Goal: Information Seeking & Learning: Check status

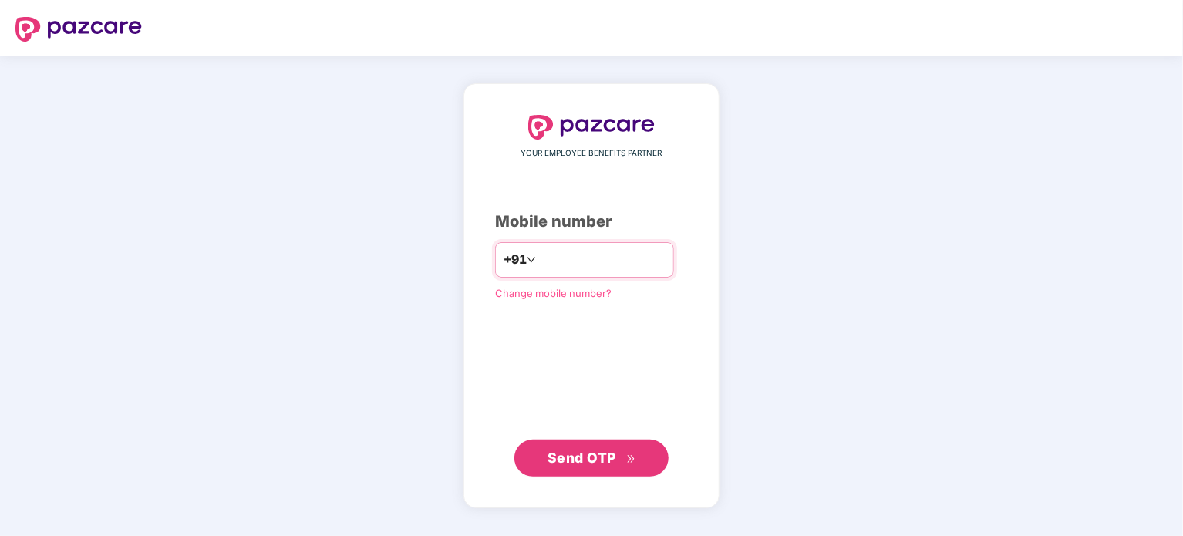
click at [565, 259] on input "number" at bounding box center [602, 260] width 126 height 25
type input "**********"
click at [602, 453] on span "Send OTP" at bounding box center [581, 457] width 69 height 16
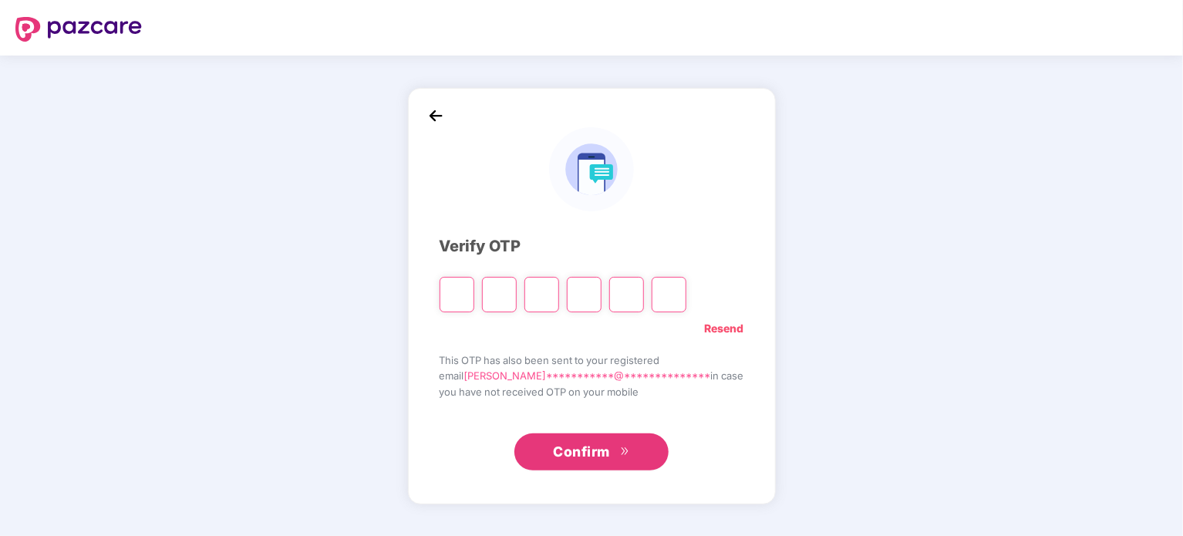
type input "*"
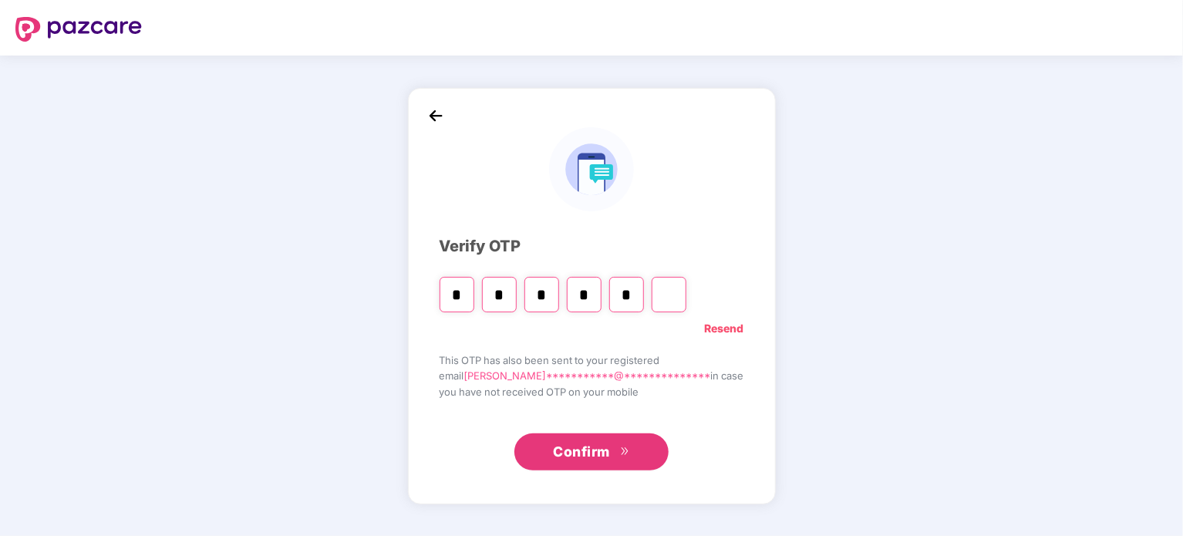
type input "*"
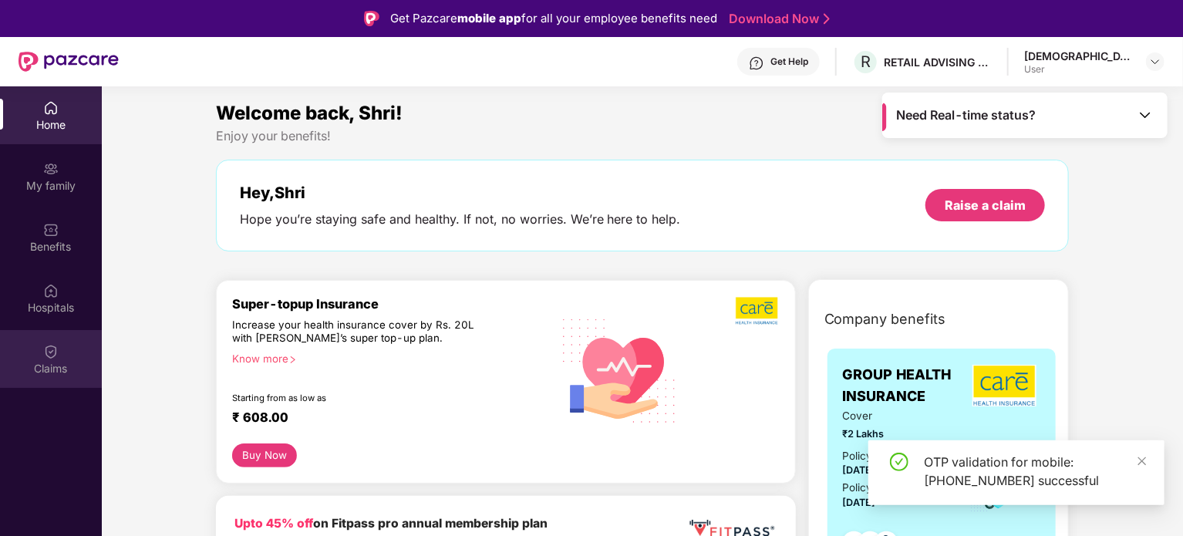
click at [56, 363] on div "Claims" at bounding box center [51, 368] width 102 height 15
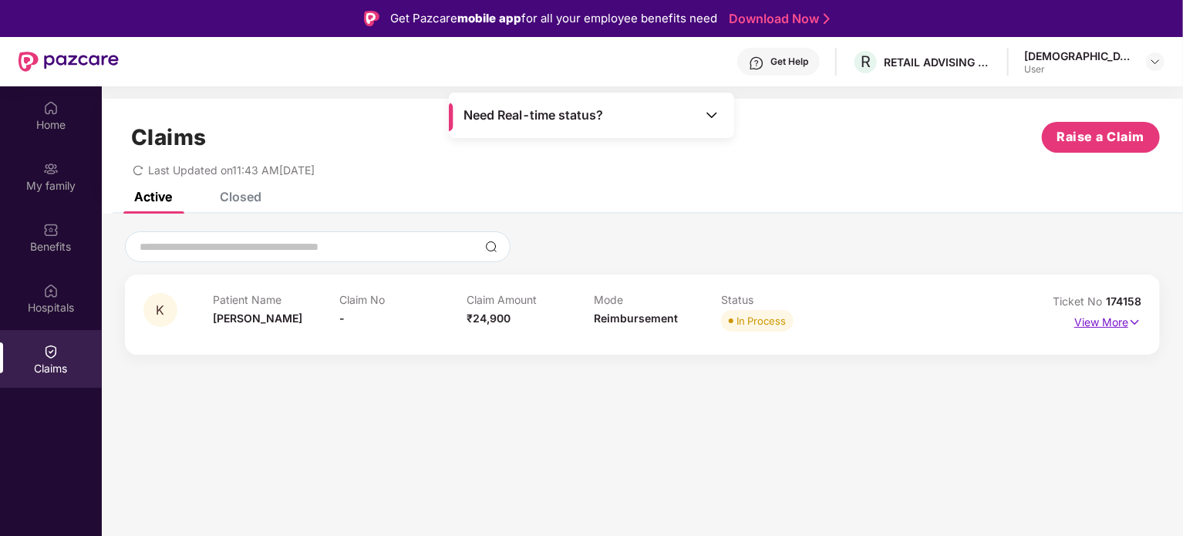
click at [1117, 329] on p "View More" at bounding box center [1107, 320] width 67 height 21
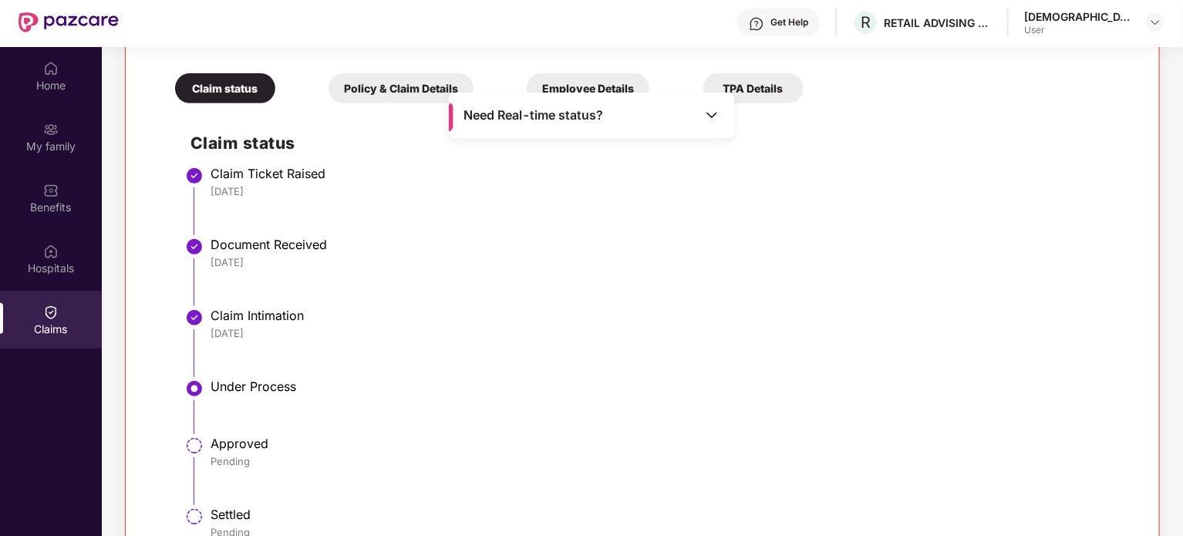
scroll to position [77, 0]
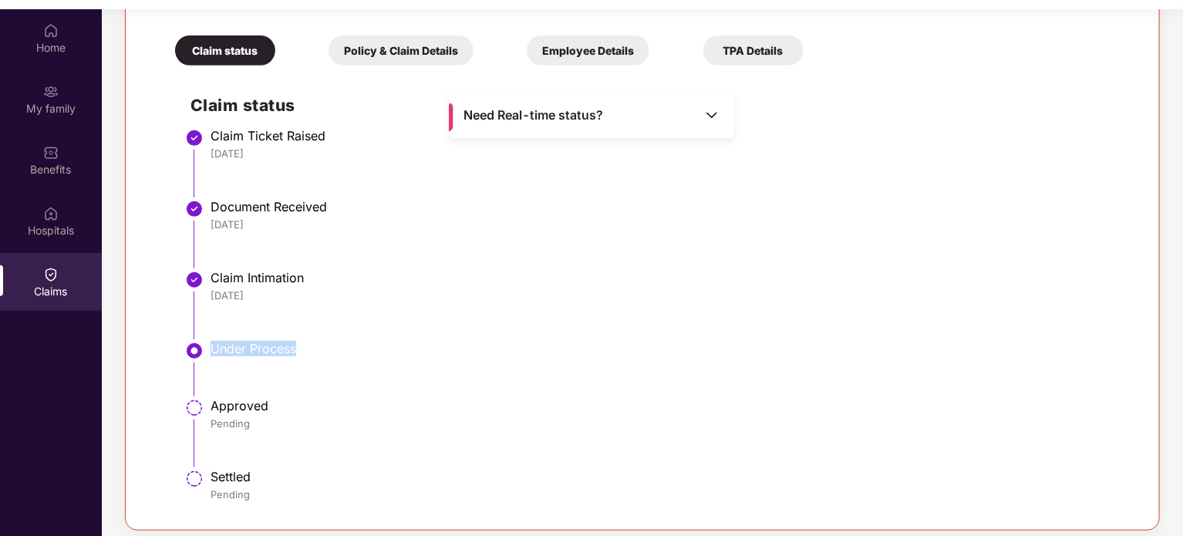
drag, startPoint x: 210, startPoint y: 346, endPoint x: 361, endPoint y: 345, distance: 151.1
click at [361, 345] on div "Under Process" at bounding box center [668, 348] width 914 height 15
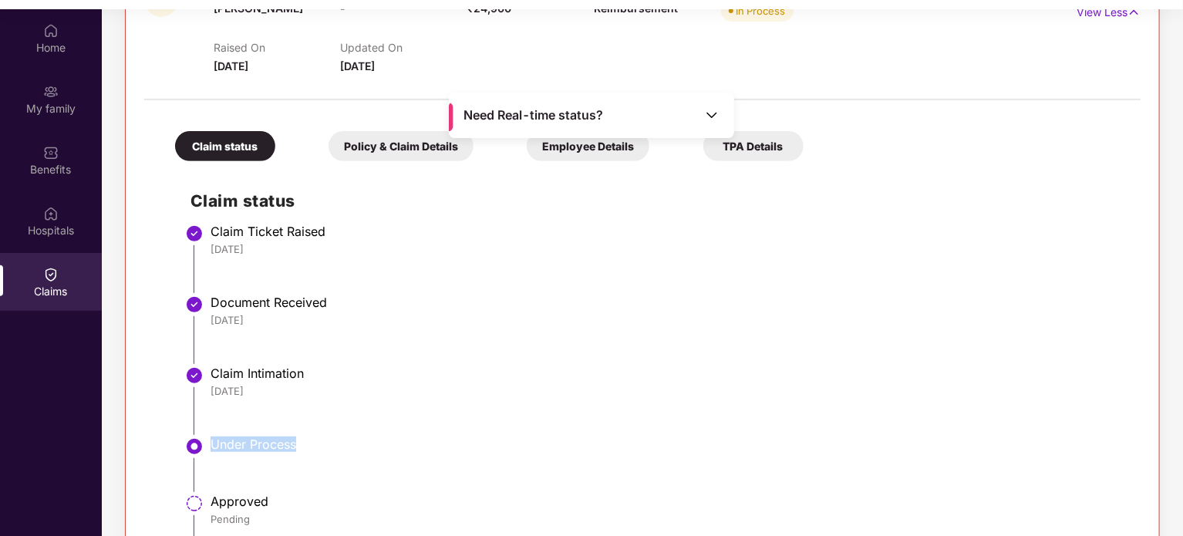
scroll to position [98, 0]
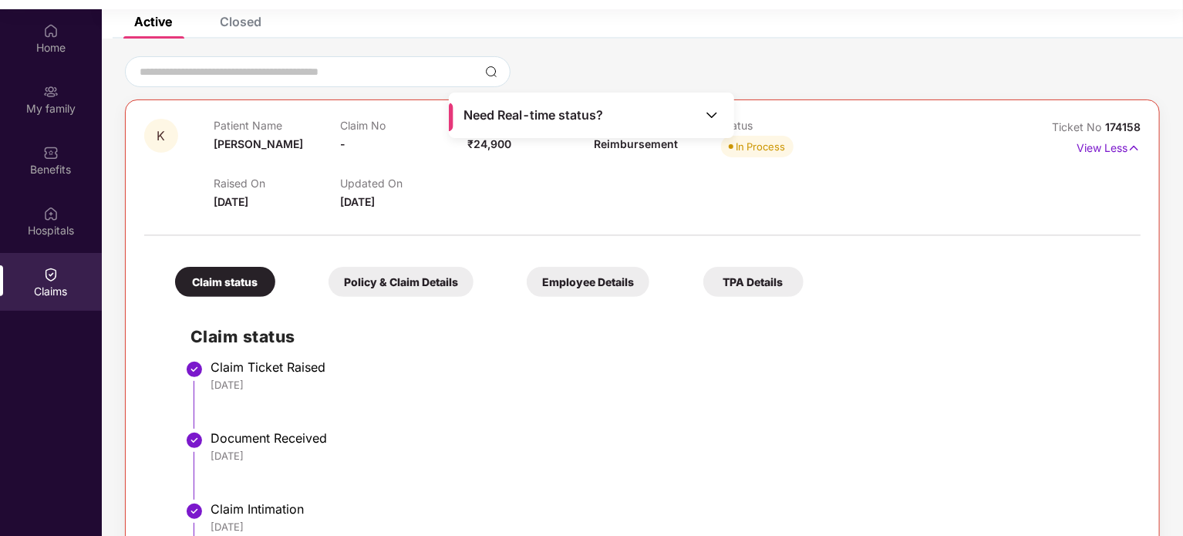
click at [603, 120] on span "Need Real-time status?" at bounding box center [533, 115] width 140 height 16
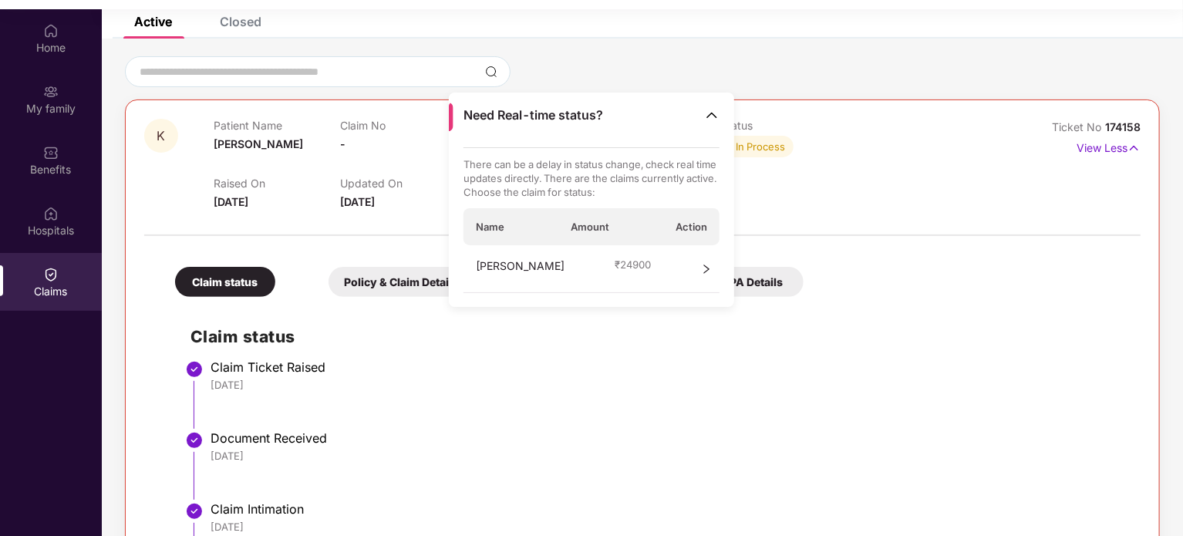
click at [615, 268] on span "₹ 24900" at bounding box center [633, 265] width 36 height 14
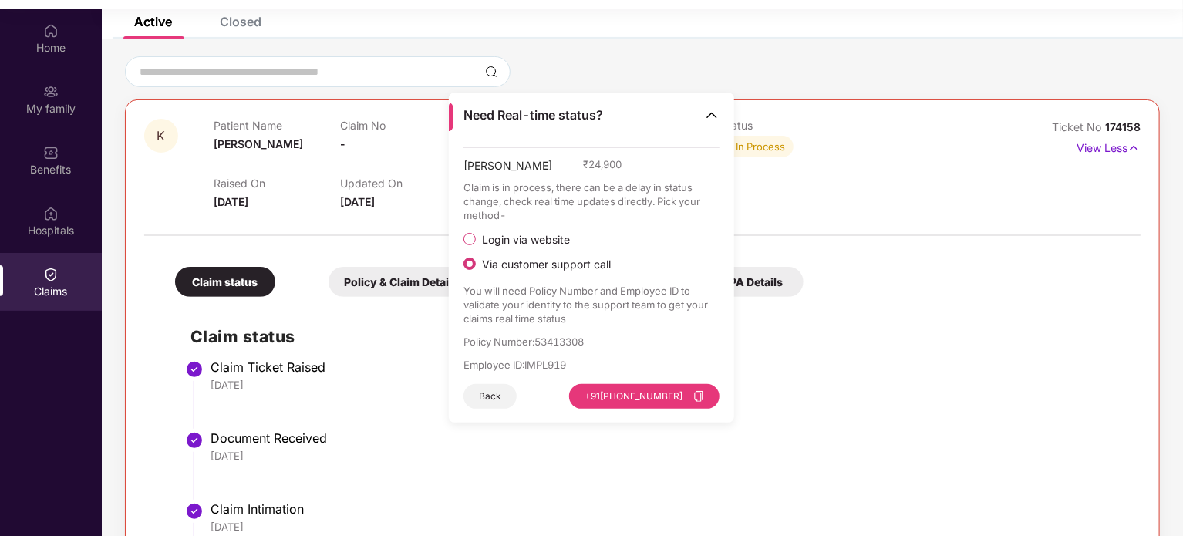
click at [529, 242] on span "Login via website" at bounding box center [526, 240] width 100 height 14
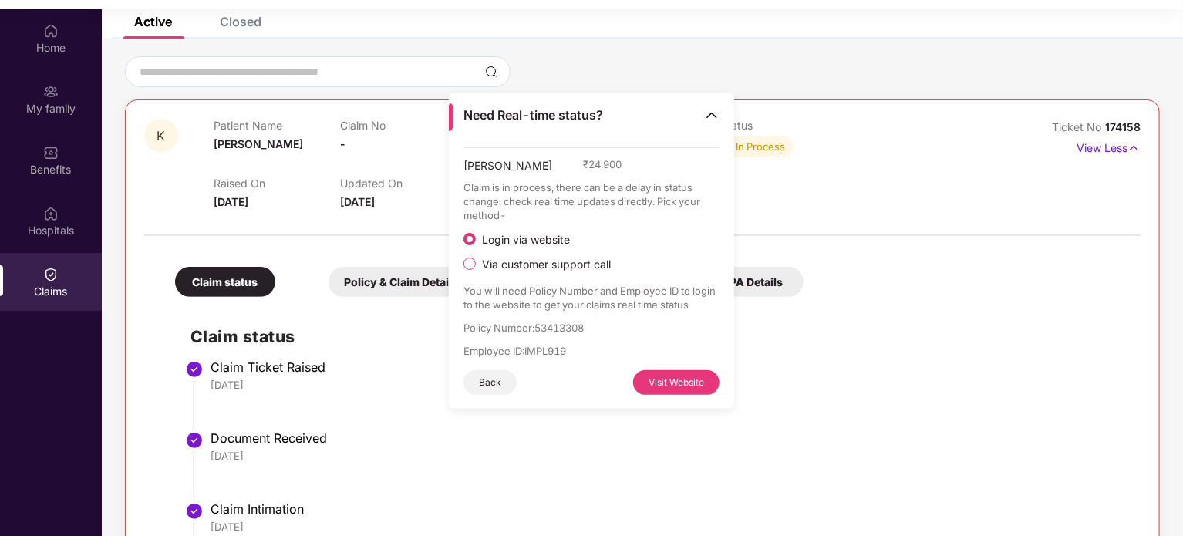
click at [540, 261] on span "Via customer support call" at bounding box center [546, 265] width 141 height 14
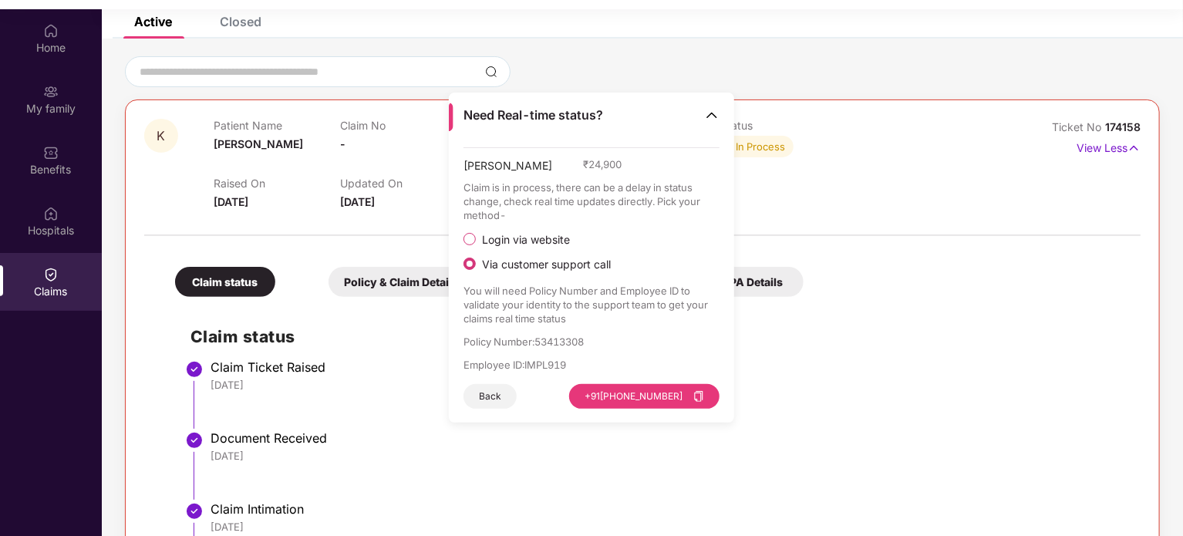
click at [544, 339] on p "Policy Number : 53413308" at bounding box center [591, 342] width 257 height 14
drag, startPoint x: 544, startPoint y: 339, endPoint x: 561, endPoint y: 360, distance: 27.5
click at [561, 360] on div "Policy Number : 53413308 Employee ID : IMPL919" at bounding box center [591, 353] width 257 height 37
click at [561, 360] on p "Employee ID : IMPL919" at bounding box center [591, 365] width 257 height 14
drag, startPoint x: 561, startPoint y: 360, endPoint x: 469, endPoint y: 337, distance: 95.4
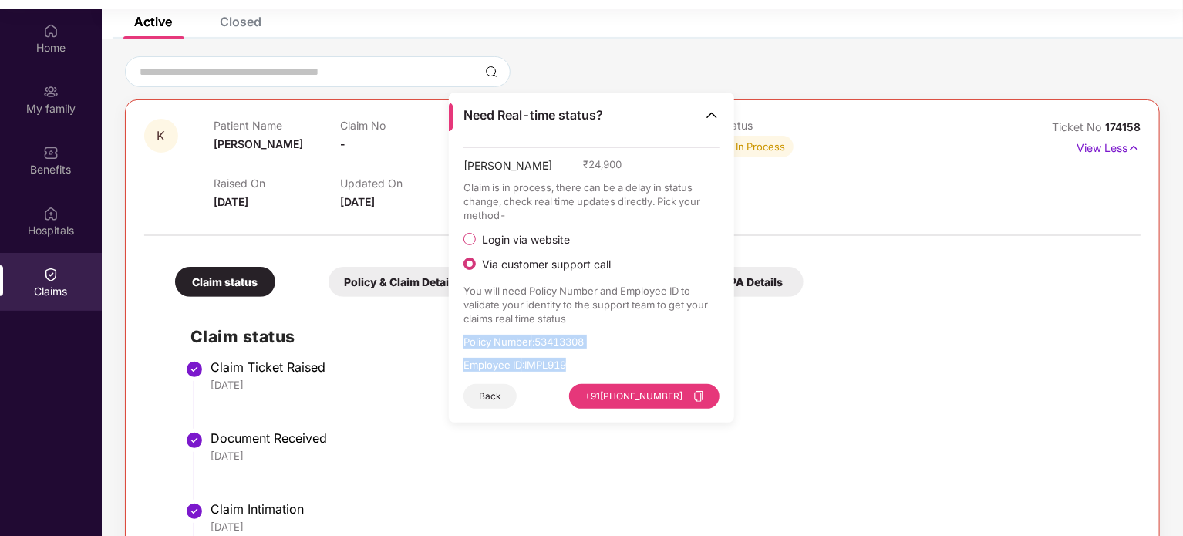
click at [469, 337] on div "Policy Number : 53413308 Employee ID : IMPL919" at bounding box center [591, 353] width 257 height 37
click at [542, 290] on p "You will need Policy Number and Employee ID to validate your identity to the su…" at bounding box center [591, 305] width 257 height 42
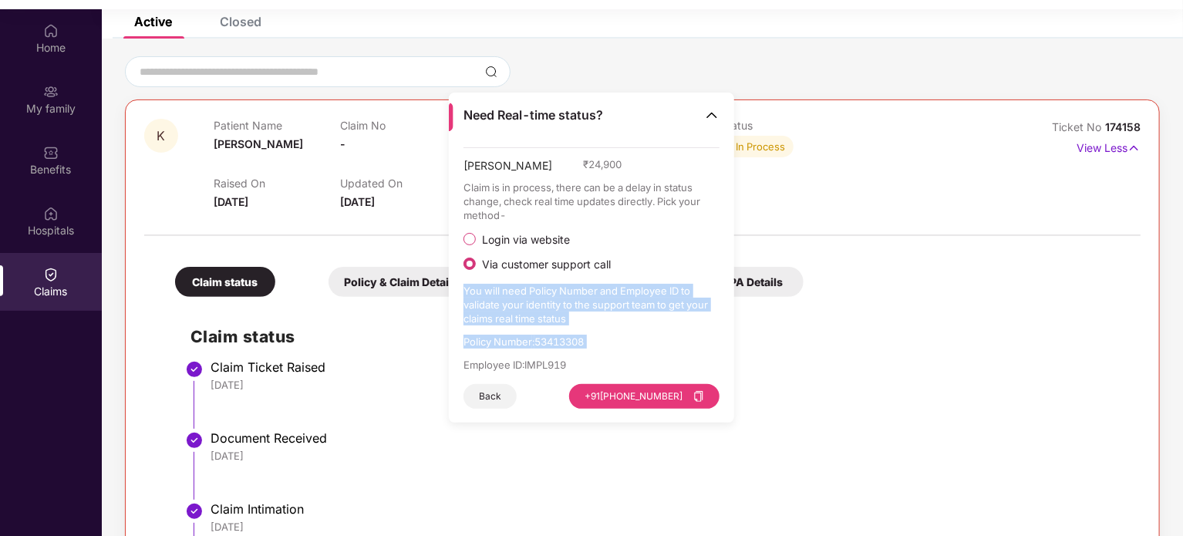
drag, startPoint x: 542, startPoint y: 290, endPoint x: 553, endPoint y: 331, distance: 42.3
click at [553, 331] on div "[PERSON_NAME] ₹ 24,900 Claim is in process, there can be a delay in status chan…" at bounding box center [591, 277] width 257 height 261
click at [531, 342] on p "Policy Number : 53413308" at bounding box center [591, 342] width 257 height 14
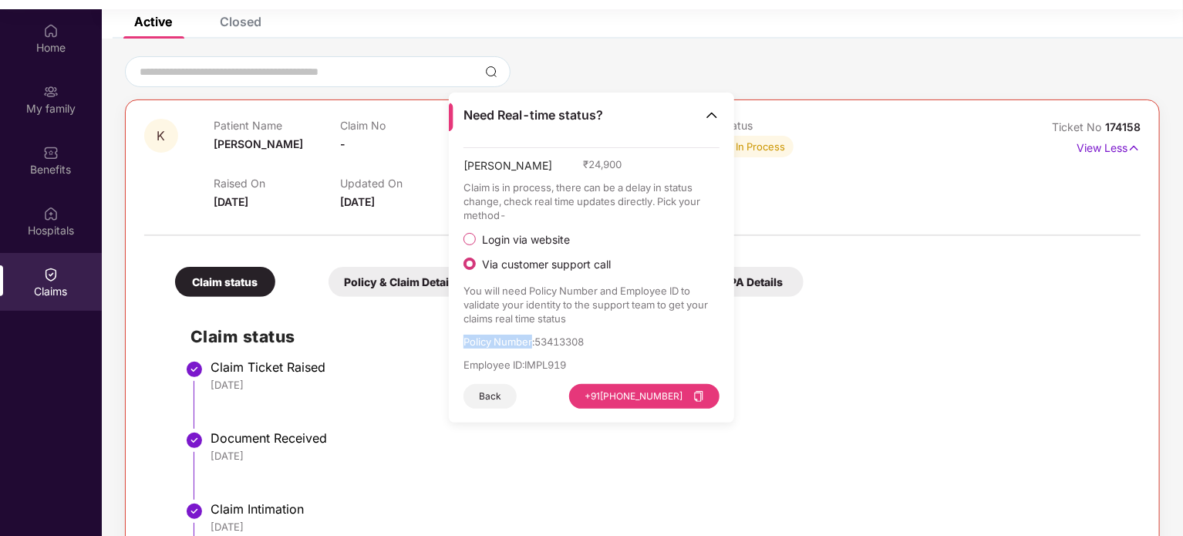
drag, startPoint x: 531, startPoint y: 342, endPoint x: 473, endPoint y: 342, distance: 57.1
click at [473, 342] on p "Policy Number : 53413308" at bounding box center [591, 342] width 257 height 14
drag, startPoint x: 473, startPoint y: 342, endPoint x: 567, endPoint y: 341, distance: 93.3
click at [567, 341] on p "Policy Number : 53413308" at bounding box center [591, 342] width 257 height 14
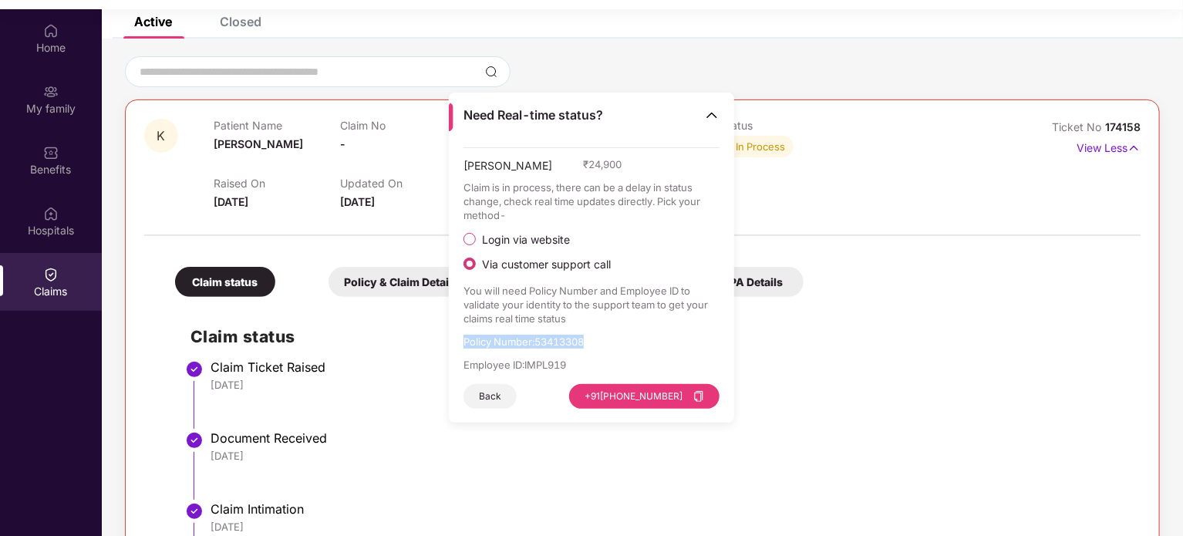
click at [567, 341] on p "Policy Number : 53413308" at bounding box center [591, 342] width 257 height 14
click at [568, 341] on p "Policy Number : 53413308" at bounding box center [591, 342] width 257 height 14
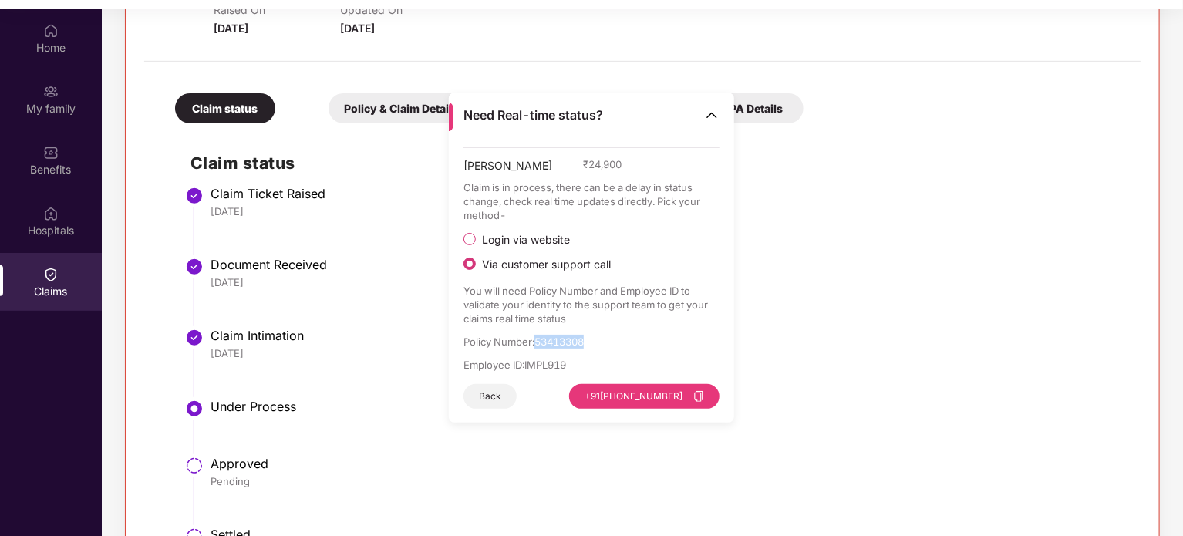
scroll to position [329, 0]
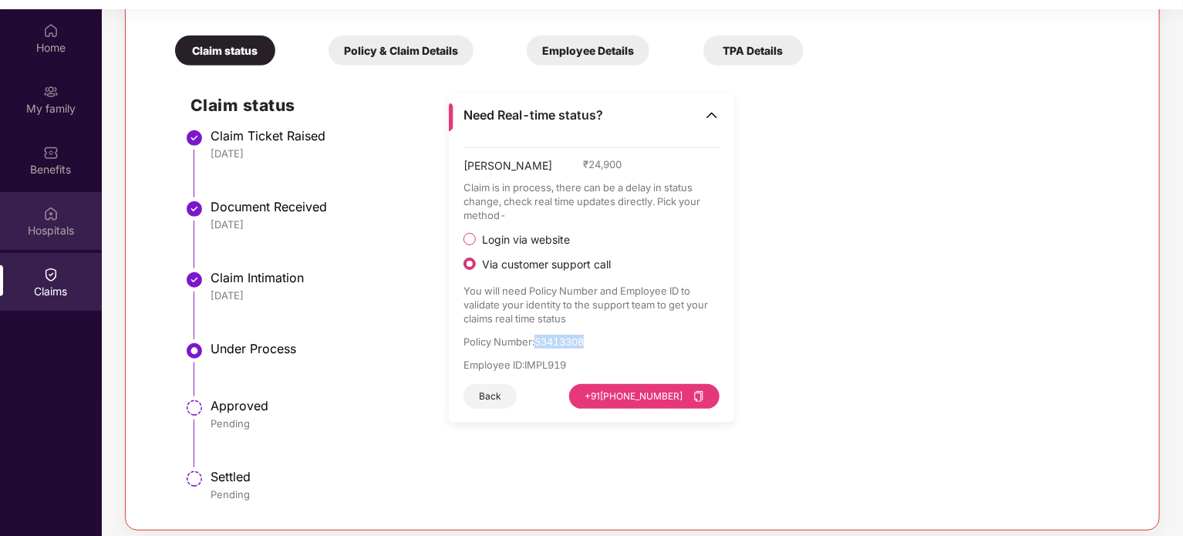
click at [46, 219] on img at bounding box center [50, 213] width 15 height 15
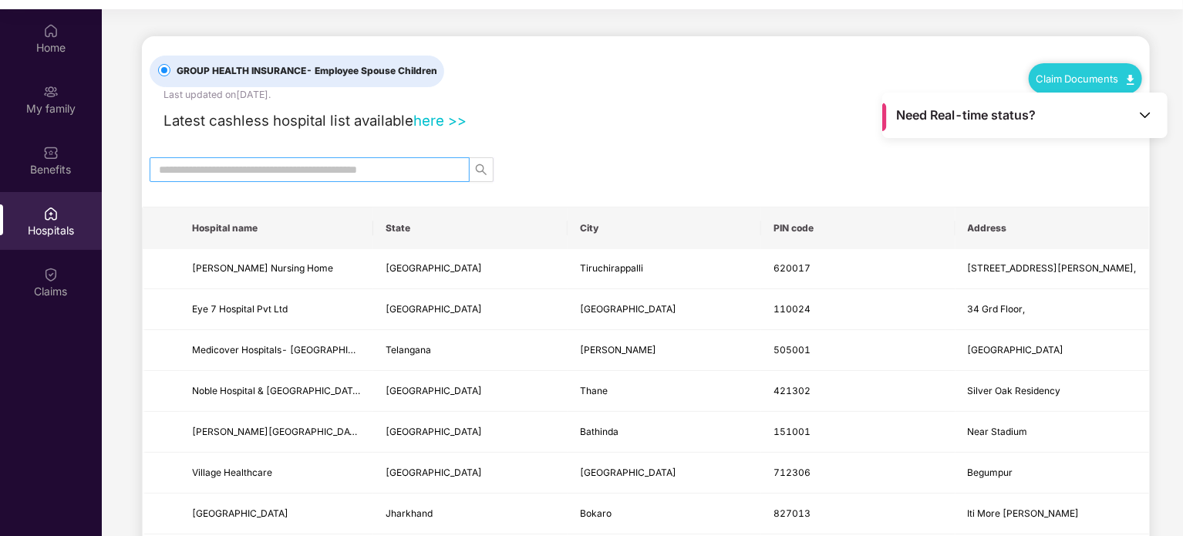
click at [399, 167] on input "text" at bounding box center [303, 169] width 289 height 17
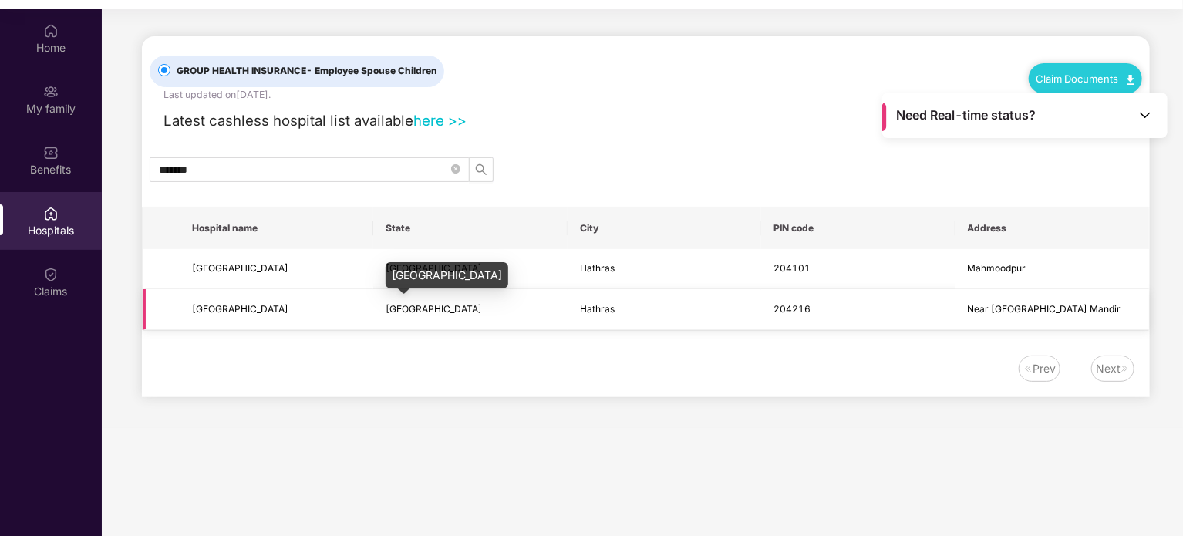
click at [432, 308] on span "[GEOGRAPHIC_DATA]" at bounding box center [434, 309] width 96 height 12
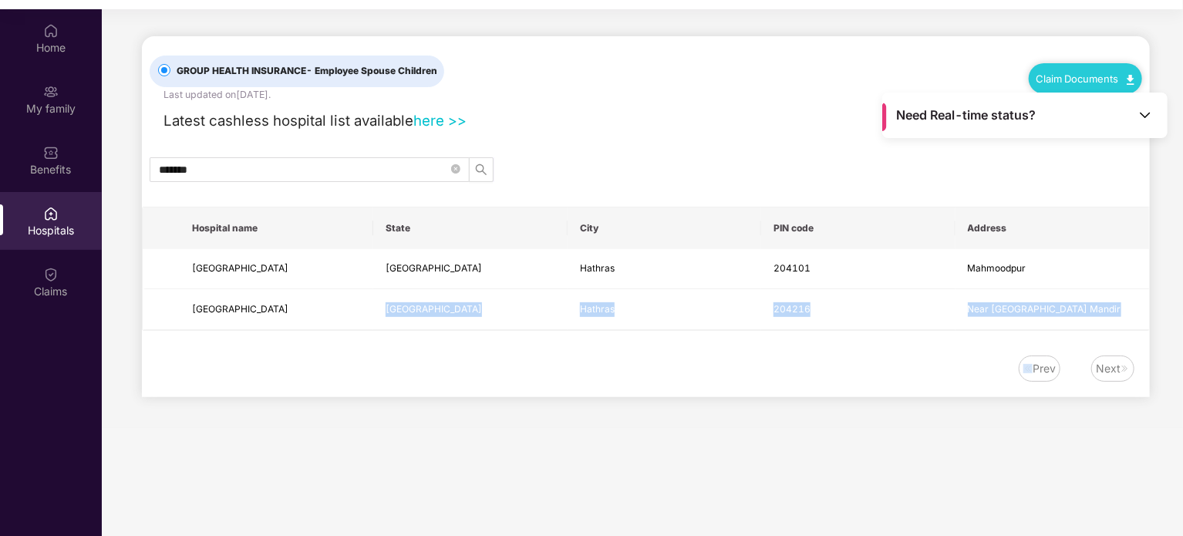
drag, startPoint x: 432, startPoint y: 308, endPoint x: 827, endPoint y: 340, distance: 396.8
click at [827, 340] on div "GROUP HEALTH INSURANCE - Employee Spouse Children Last updated on [DATE] . Clai…" at bounding box center [646, 216] width 1008 height 361
click at [1107, 368] on div "Next" at bounding box center [1108, 368] width 25 height 17
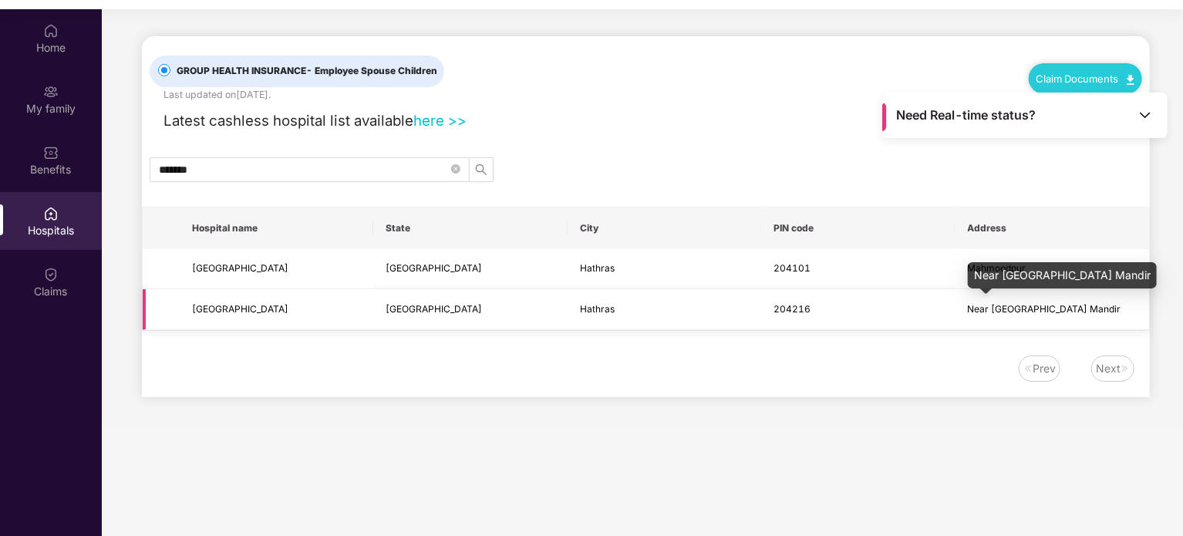
click at [1028, 305] on span "Near [GEOGRAPHIC_DATA] Mandir" at bounding box center [1044, 309] width 153 height 12
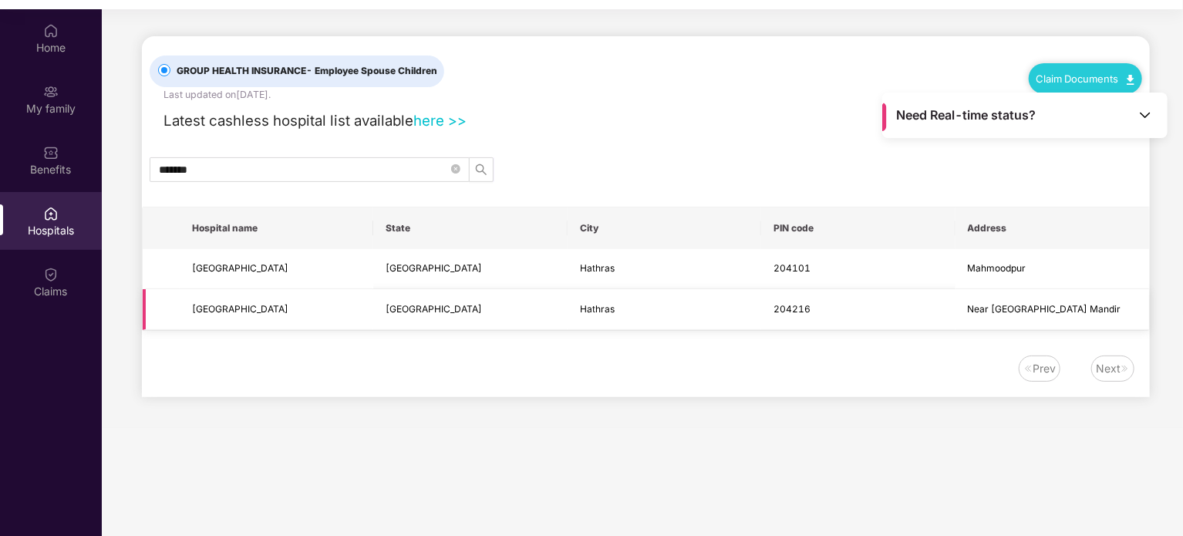
click at [460, 312] on td "[GEOGRAPHIC_DATA]" at bounding box center [470, 309] width 194 height 41
click at [1005, 308] on span "Near [GEOGRAPHIC_DATA] Mandir" at bounding box center [1044, 309] width 153 height 12
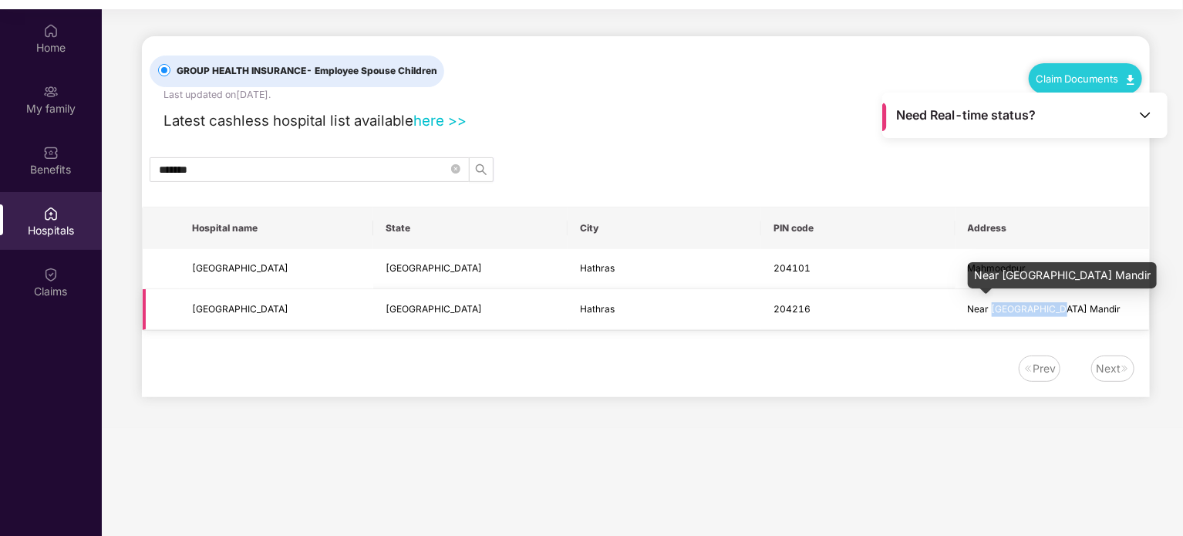
click at [1005, 308] on span "Near [GEOGRAPHIC_DATA] Mandir" at bounding box center [1044, 309] width 153 height 12
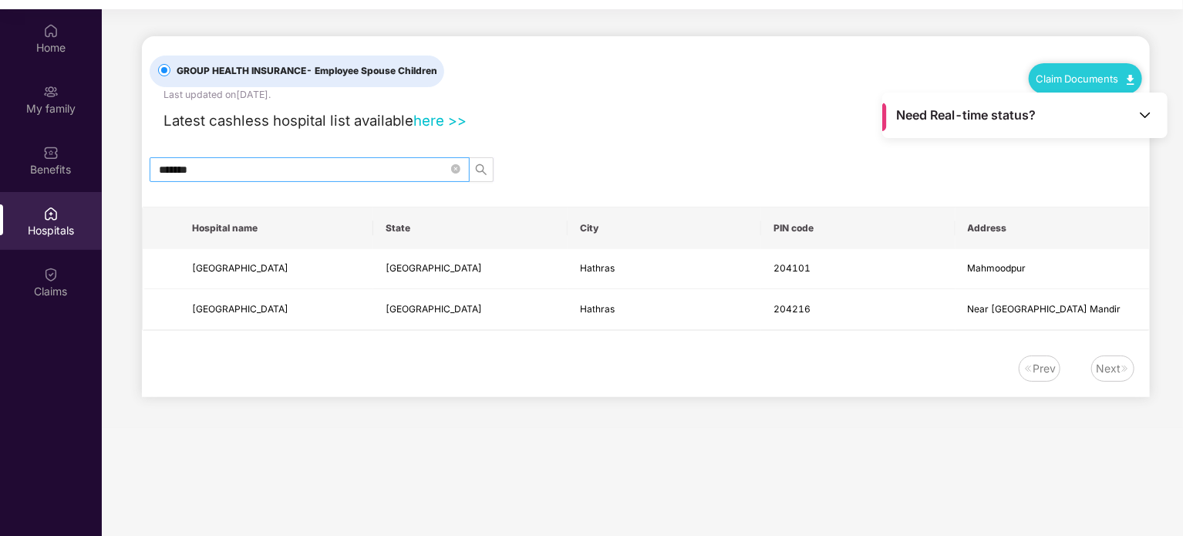
click at [329, 177] on span "*******" at bounding box center [310, 169] width 320 height 25
click at [332, 171] on input "*******" at bounding box center [303, 169] width 289 height 17
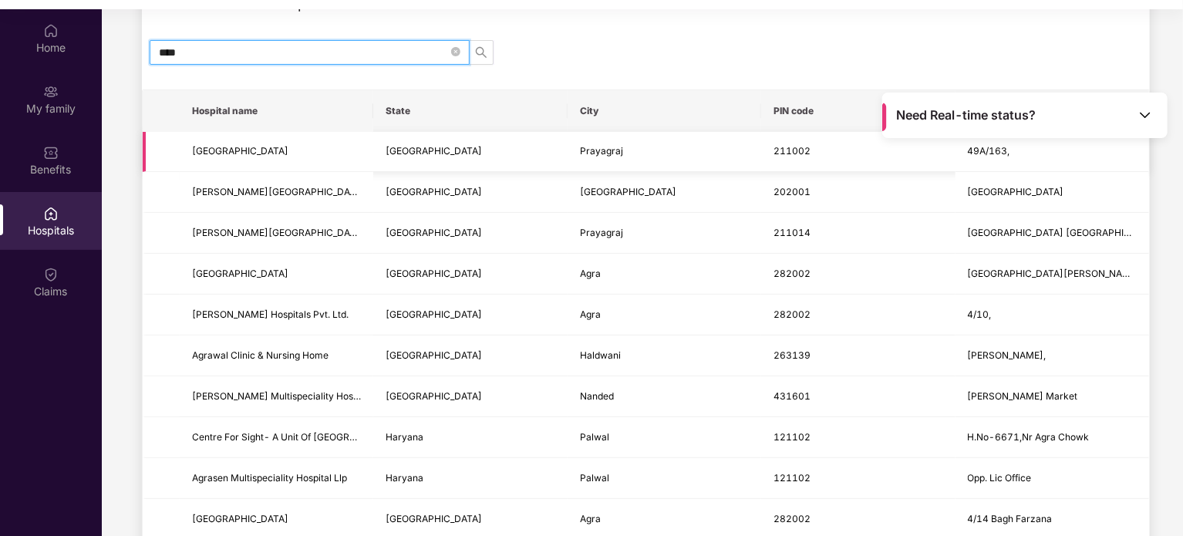
scroll to position [154, 0]
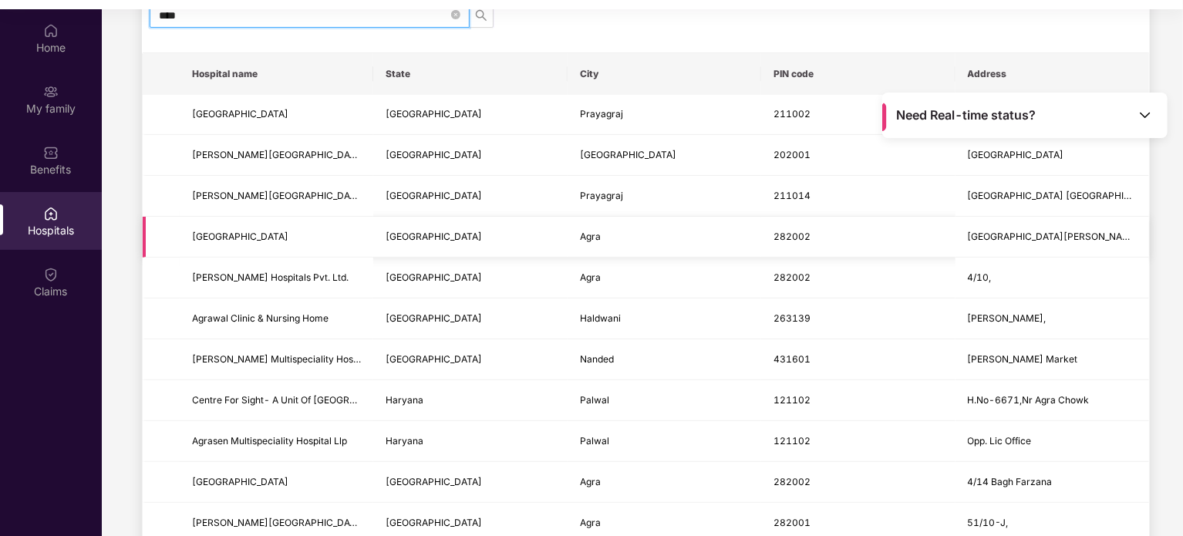
type input "****"
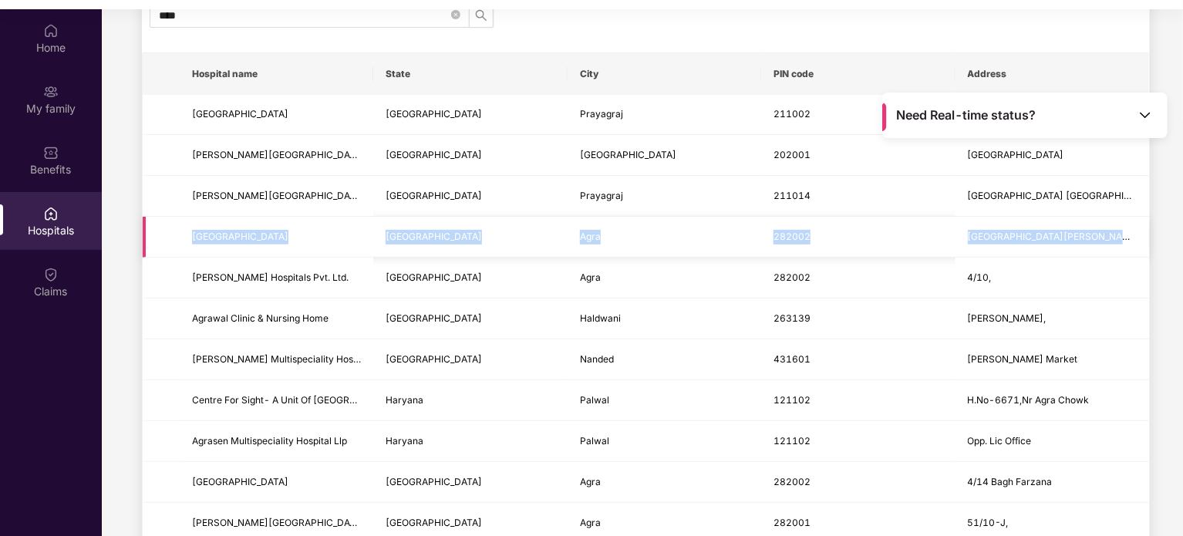
drag, startPoint x: 176, startPoint y: 237, endPoint x: 1100, endPoint y: 238, distance: 923.8
click at [1100, 238] on tr "[GEOGRAPHIC_DATA] [GEOGRAPHIC_DATA] [GEOGRAPHIC_DATA] [GEOGRAPHIC_DATA][PERSON_…" at bounding box center [646, 237] width 1006 height 41
click at [253, 230] on span "[GEOGRAPHIC_DATA]" at bounding box center [276, 237] width 169 height 15
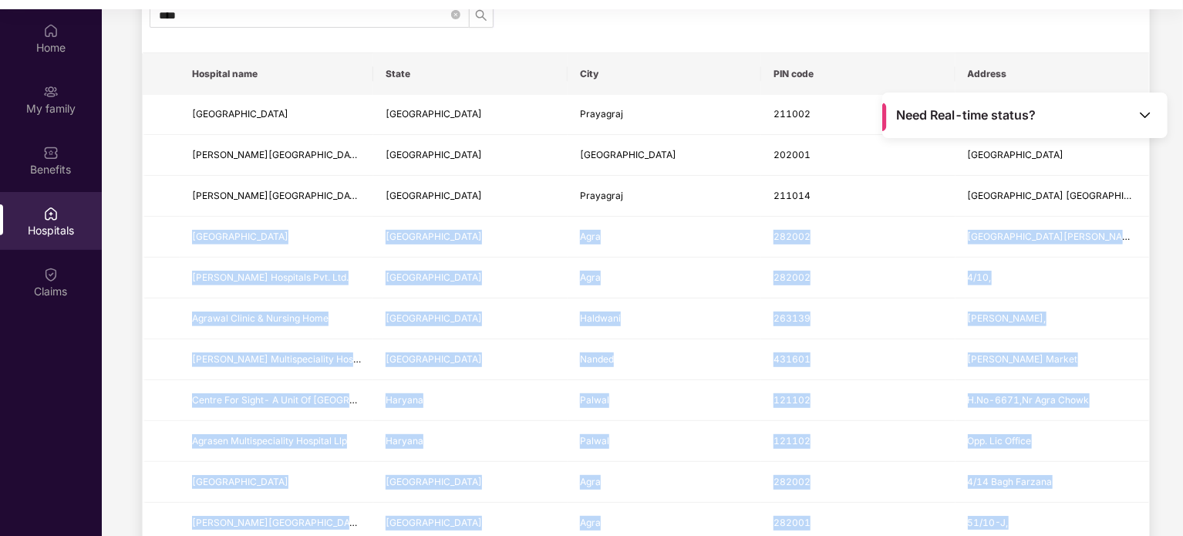
drag, startPoint x: 253, startPoint y: 228, endPoint x: 1184, endPoint y: 218, distance: 930.7
click at [1182, 218] on html "Get Pazcare mobile app for all your employee benefits need Download Now Get Hel…" at bounding box center [591, 191] width 1183 height 536
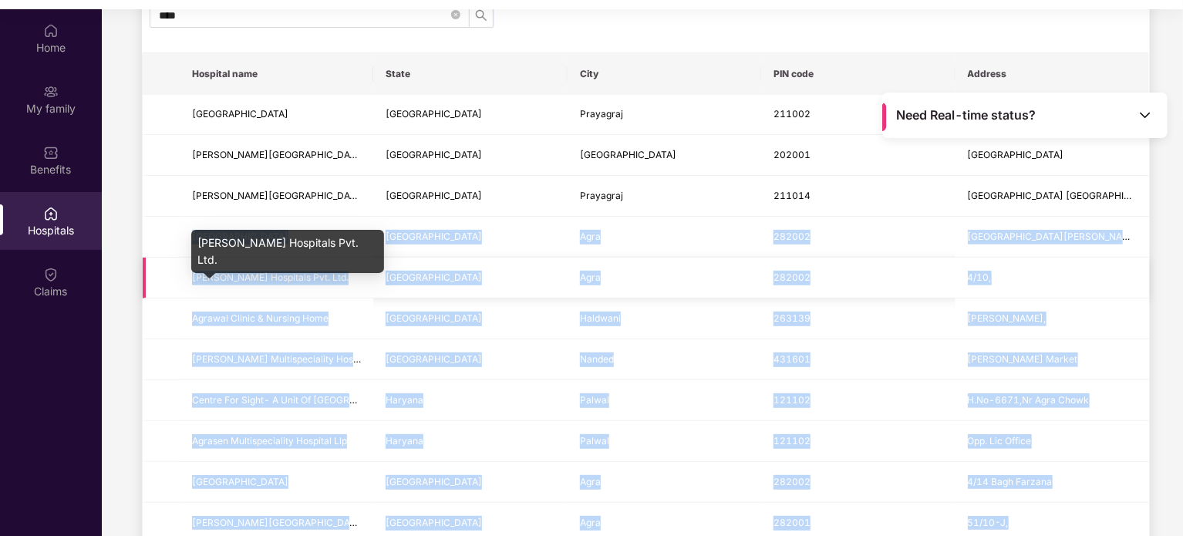
click at [258, 272] on span "[PERSON_NAME] Hospitals Pvt. Ltd." at bounding box center [270, 277] width 157 height 12
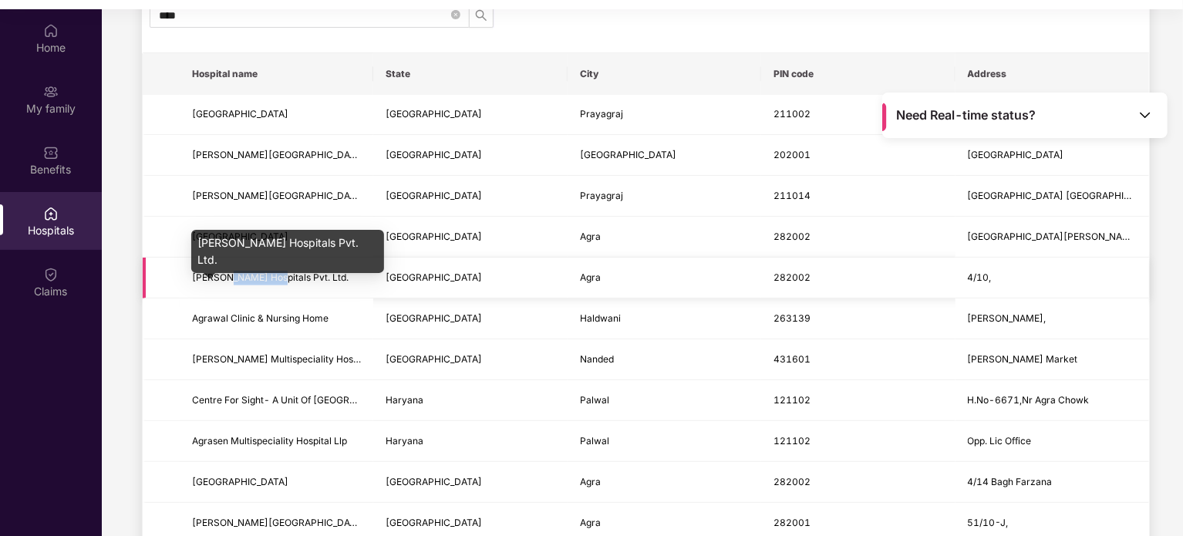
click at [258, 272] on span "[PERSON_NAME] Hospitals Pvt. Ltd." at bounding box center [270, 277] width 157 height 12
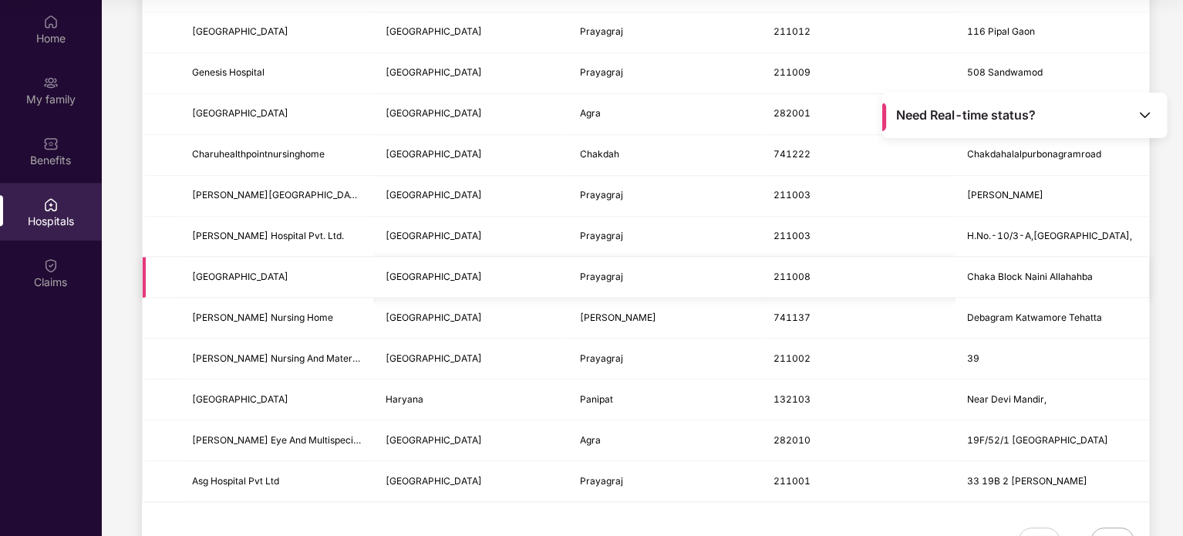
scroll to position [1834, 0]
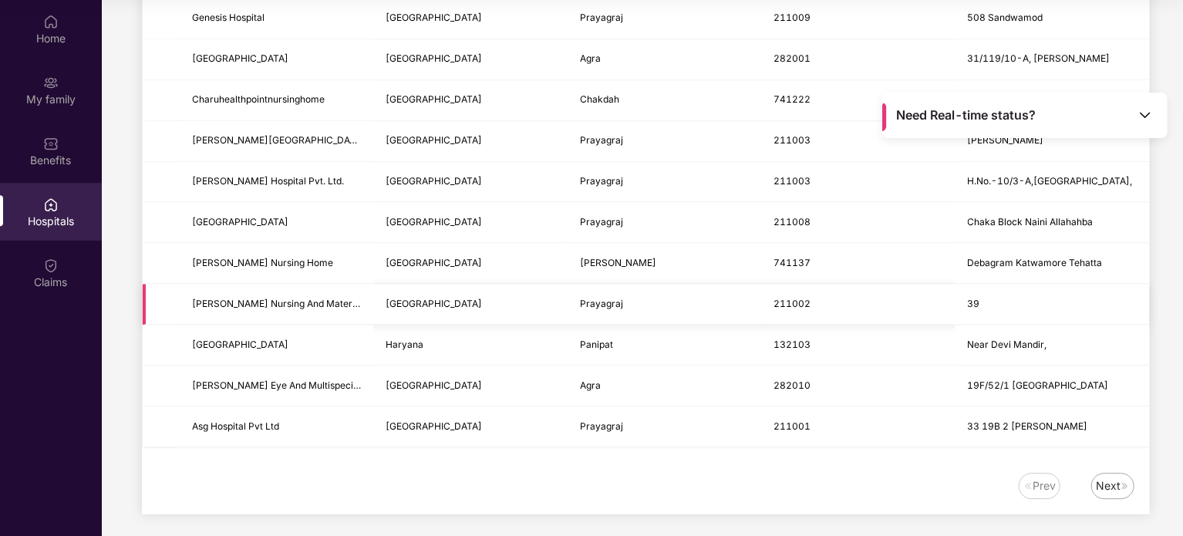
click at [597, 301] on td "Prayagraj" at bounding box center [665, 304] width 194 height 41
drag, startPoint x: 597, startPoint y: 301, endPoint x: 225, endPoint y: 303, distance: 371.7
click at [225, 303] on tr "[PERSON_NAME] Nursing And Maternity Home [GEOGRAPHIC_DATA] [GEOGRAPHIC_DATA] 21…" at bounding box center [646, 304] width 1006 height 41
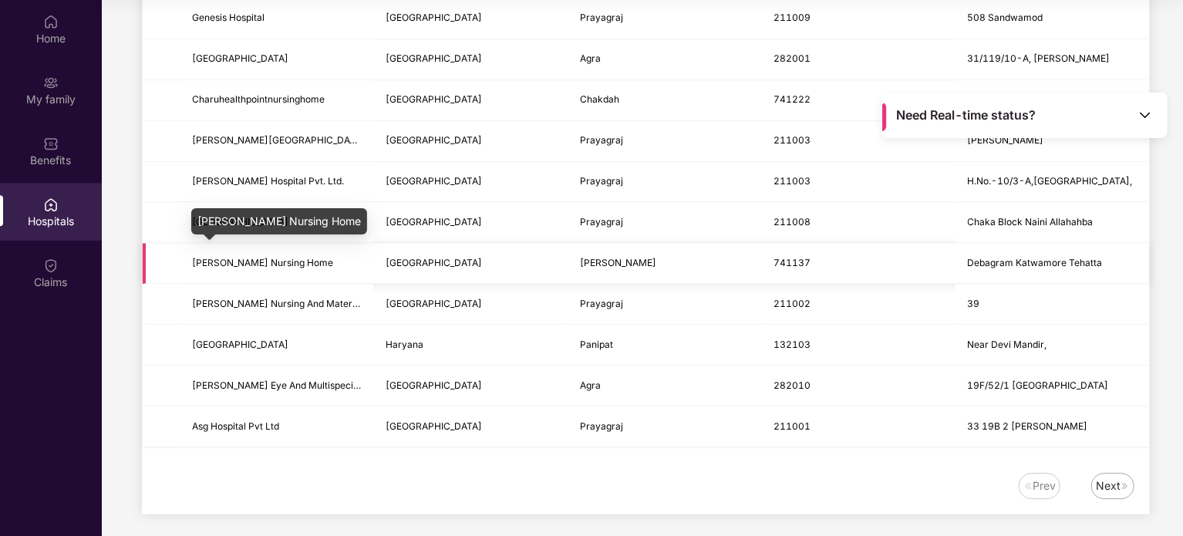
click at [197, 257] on span "[PERSON_NAME] Nursing Home" at bounding box center [262, 263] width 141 height 12
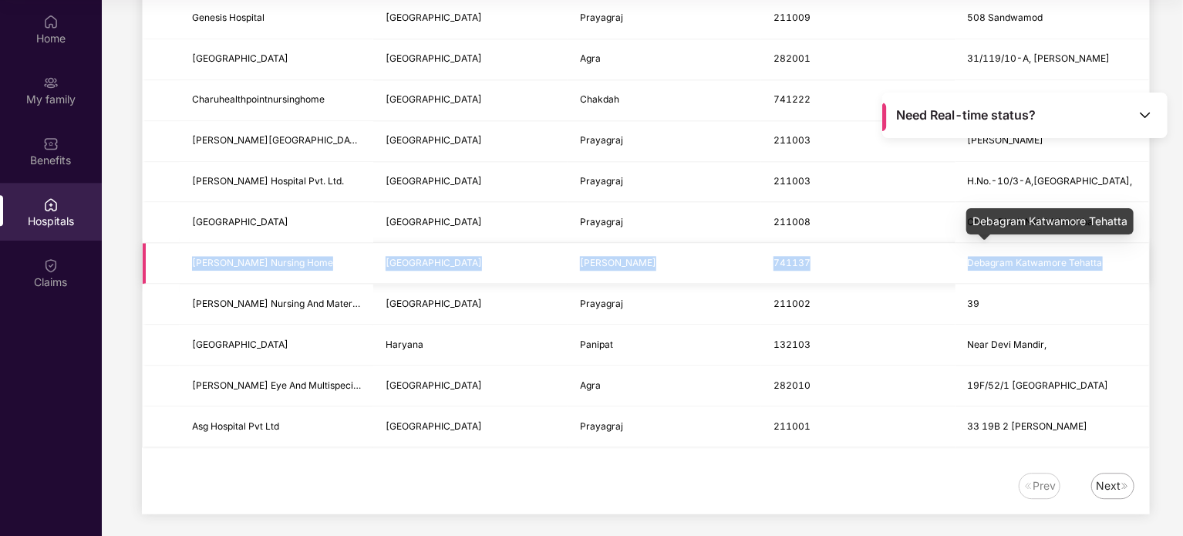
drag, startPoint x: 197, startPoint y: 253, endPoint x: 993, endPoint y: 253, distance: 795.8
click at [993, 253] on tr "[PERSON_NAME] Nursing Home [GEOGRAPHIC_DATA] [PERSON_NAME] 741137 [PERSON_NAME]" at bounding box center [646, 263] width 1006 height 41
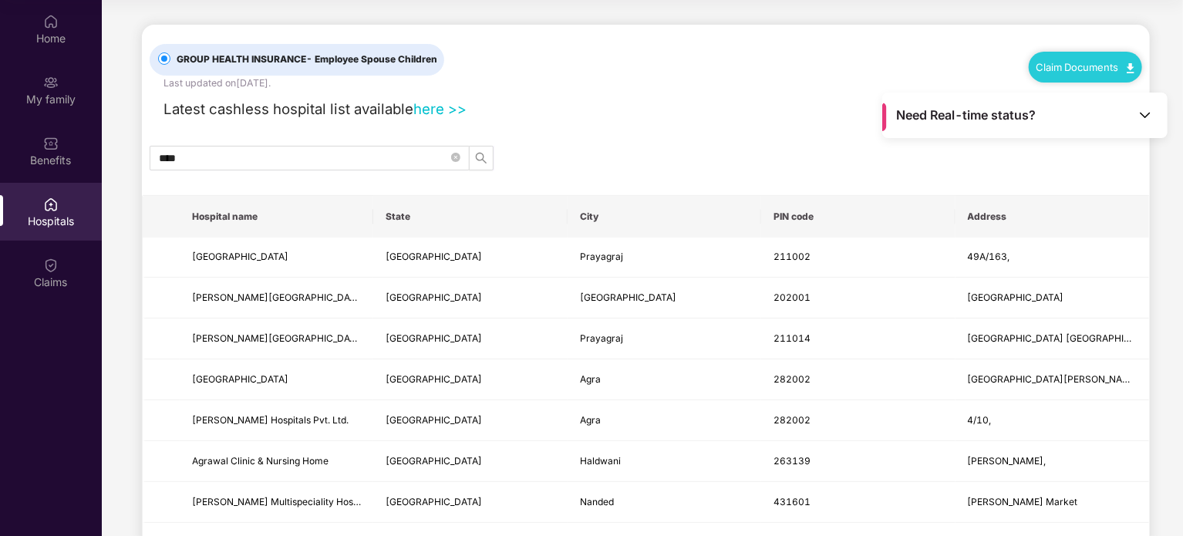
scroll to position [0, 0]
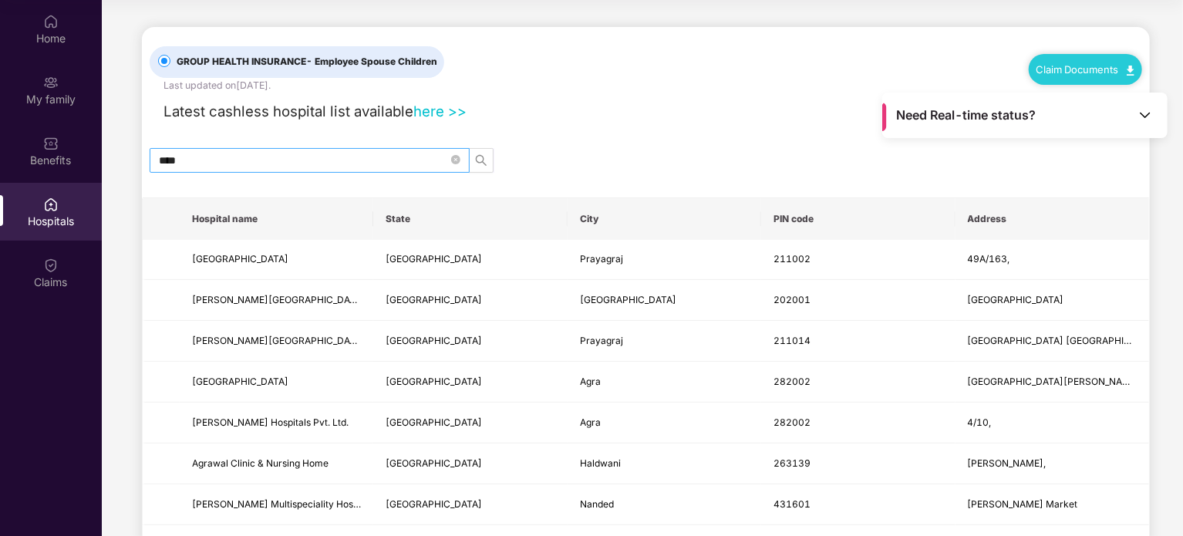
click at [239, 148] on span "****" at bounding box center [310, 160] width 320 height 25
click at [429, 112] on link "here >>" at bounding box center [439, 111] width 53 height 17
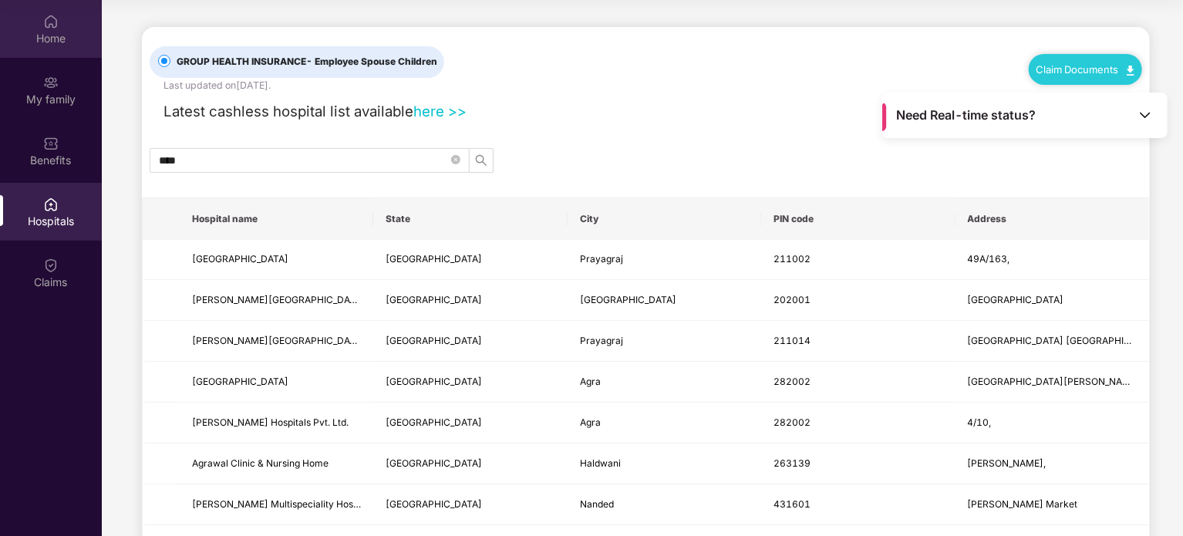
click at [59, 36] on div "Home" at bounding box center [51, 38] width 102 height 15
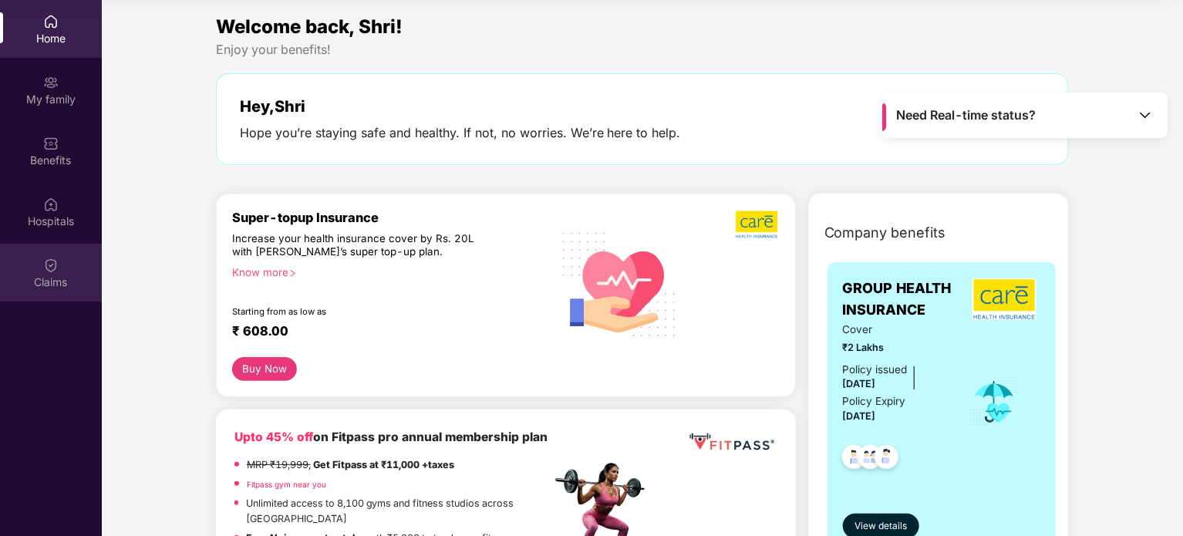
click at [62, 254] on div "Claims" at bounding box center [51, 273] width 102 height 58
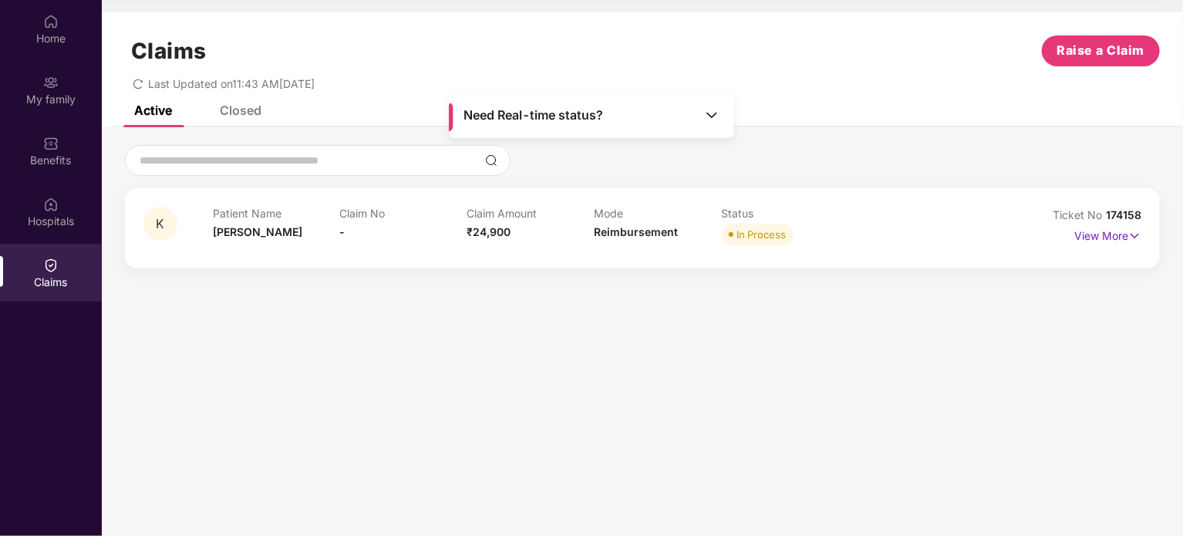
click at [545, 212] on p "Claim Amount" at bounding box center [530, 213] width 127 height 13
click at [495, 228] on span "₹24,900" at bounding box center [489, 231] width 44 height 13
click at [1101, 225] on p "View More" at bounding box center [1107, 234] width 67 height 21
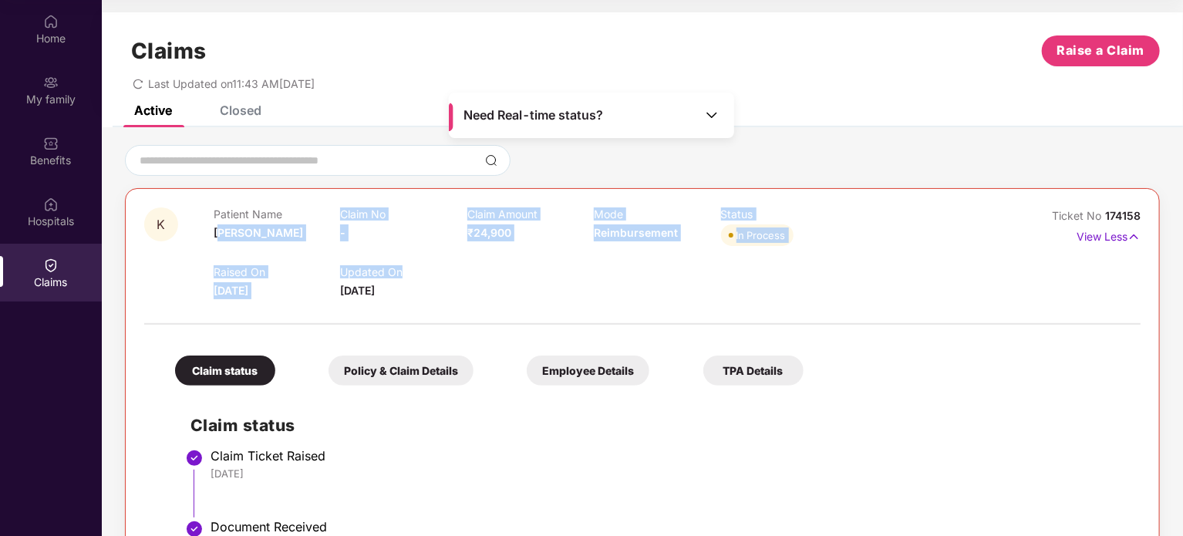
drag, startPoint x: 220, startPoint y: 246, endPoint x: 685, endPoint y: 261, distance: 465.2
click at [685, 261] on div "Patient Name [PERSON_NAME] No - Claim Amount ₹24,900 Mode Reimbursement Status …" at bounding box center [594, 253] width 761 height 92
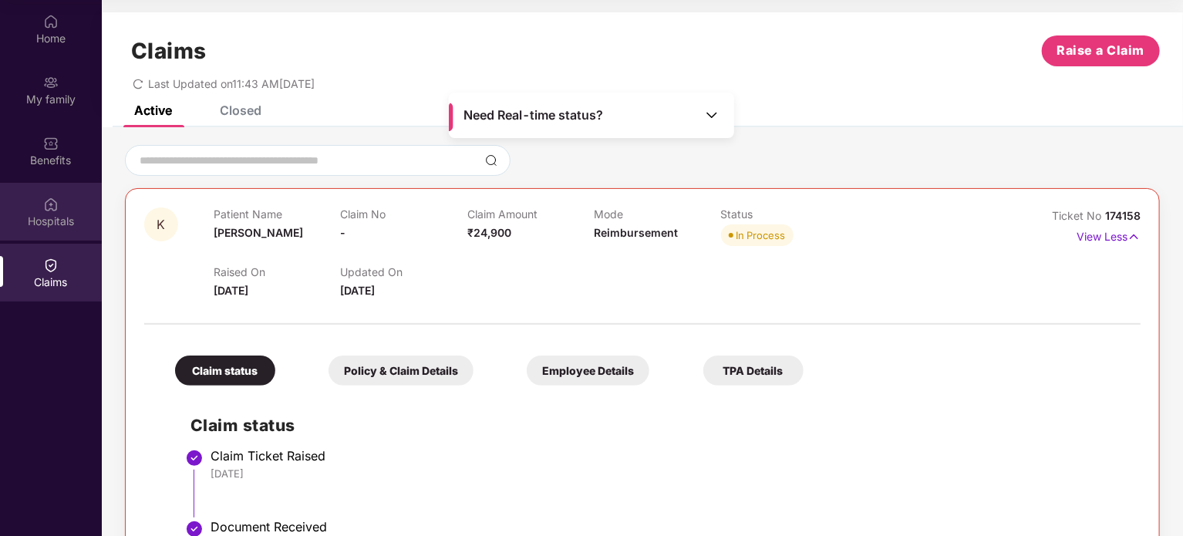
click at [77, 229] on div "Hospitals" at bounding box center [51, 212] width 102 height 58
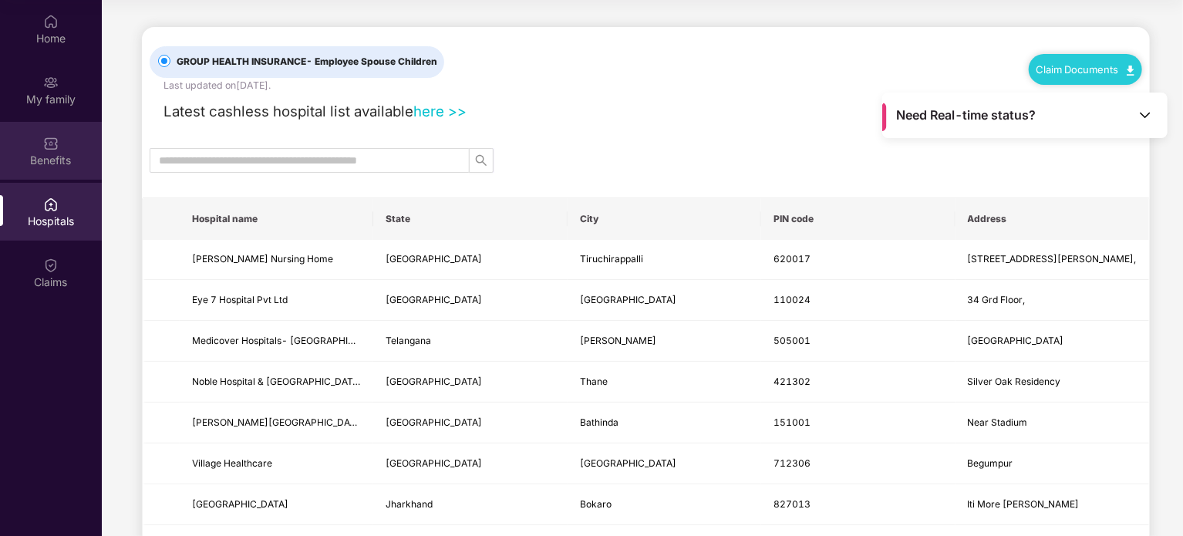
click at [52, 168] on div "Benefits" at bounding box center [51, 151] width 102 height 58
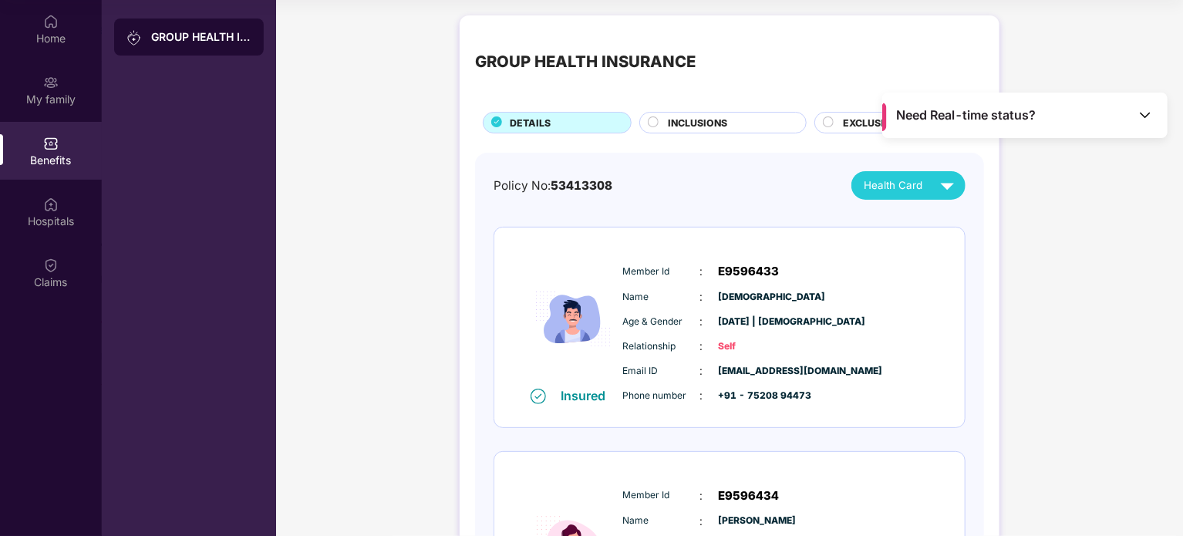
click at [746, 123] on div "INCLUSIONS" at bounding box center [729, 124] width 138 height 17
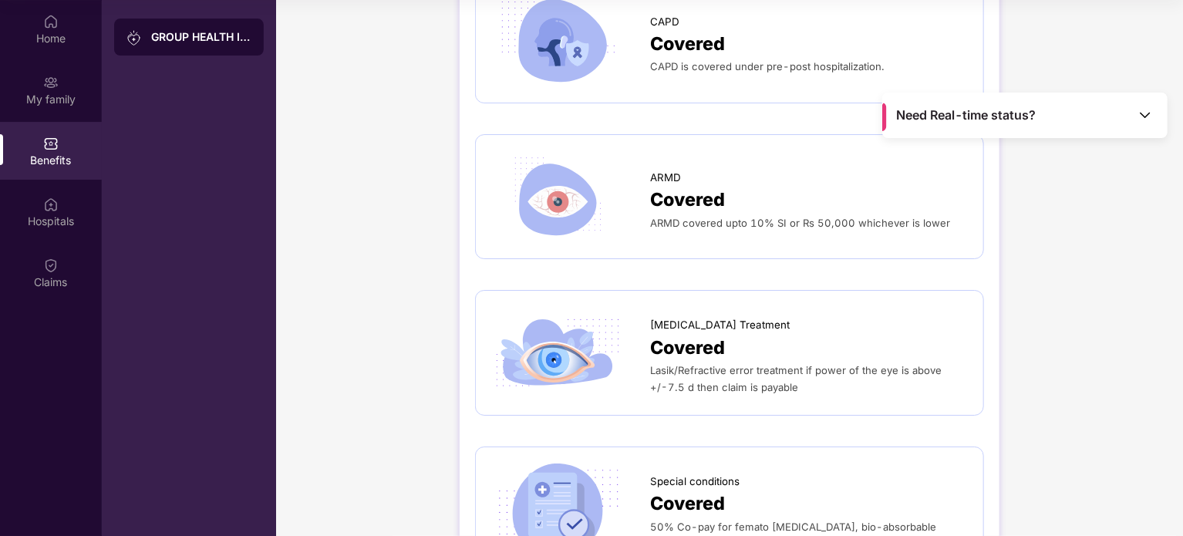
scroll to position [2853, 0]
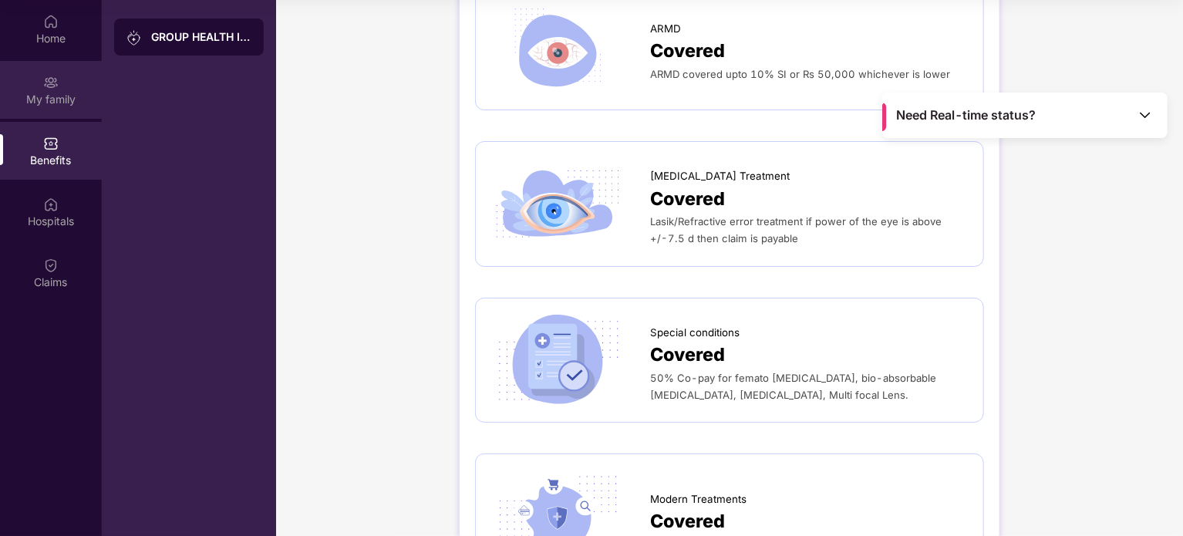
click at [62, 113] on div "My family" at bounding box center [51, 90] width 102 height 58
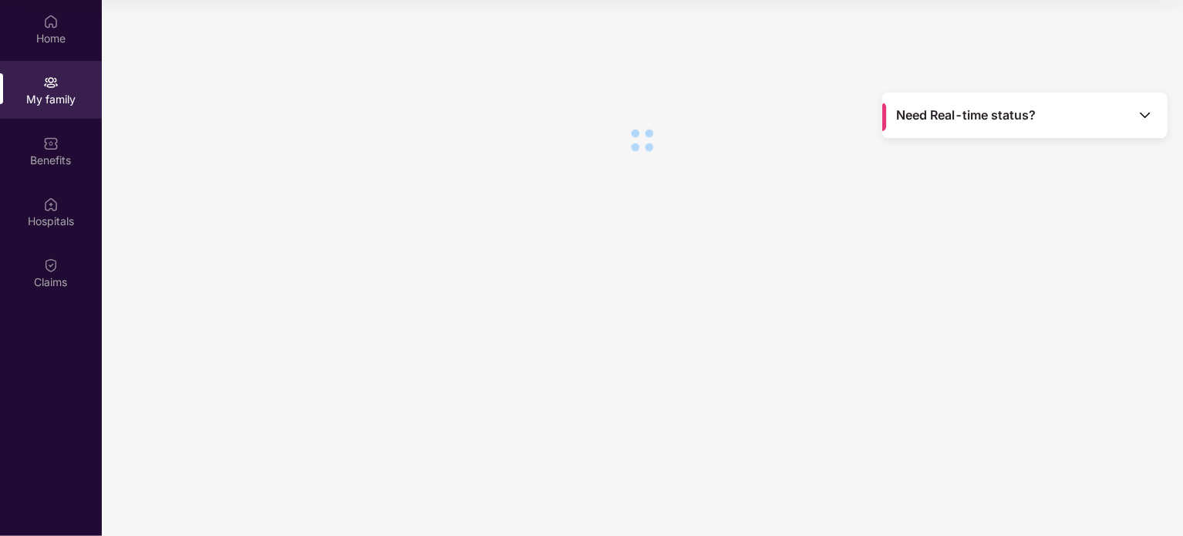
scroll to position [0, 0]
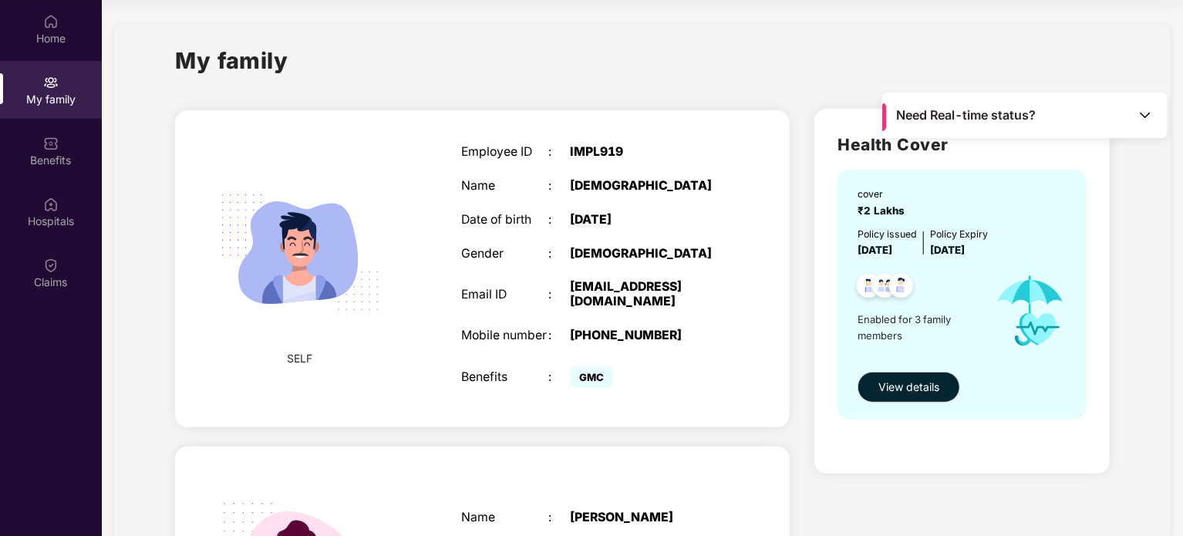
click at [1144, 120] on img at bounding box center [1144, 114] width 15 height 15
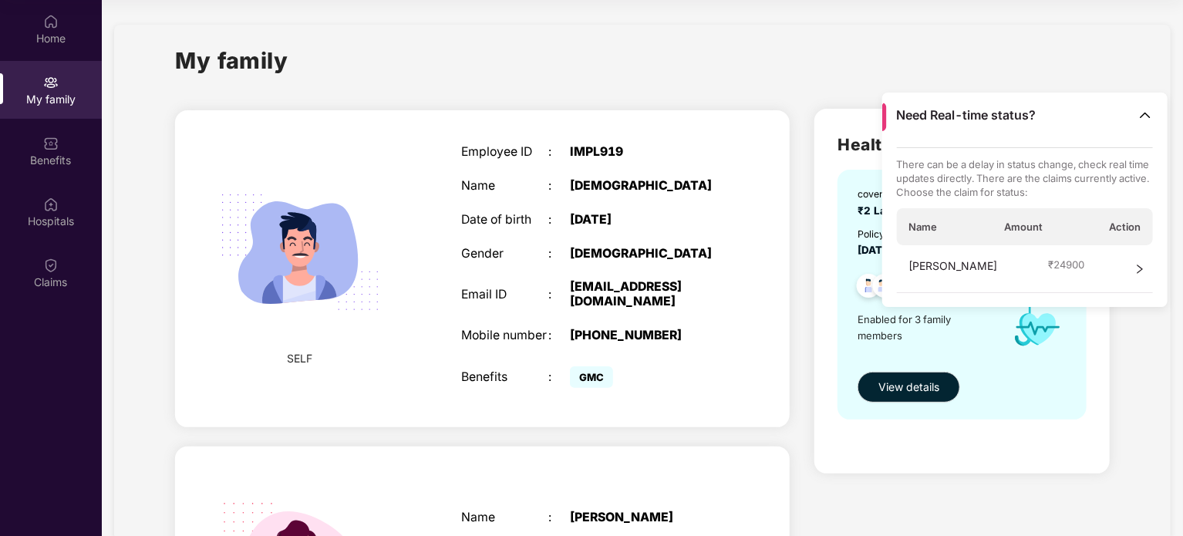
click at [1144, 120] on img at bounding box center [1144, 114] width 15 height 15
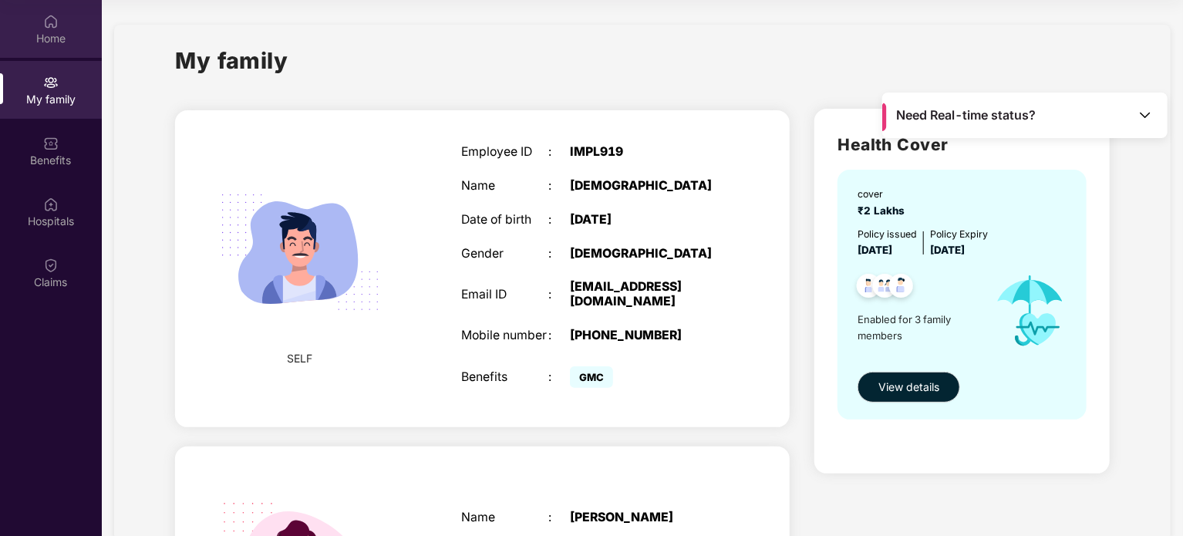
click at [31, 36] on div "Home" at bounding box center [51, 38] width 102 height 15
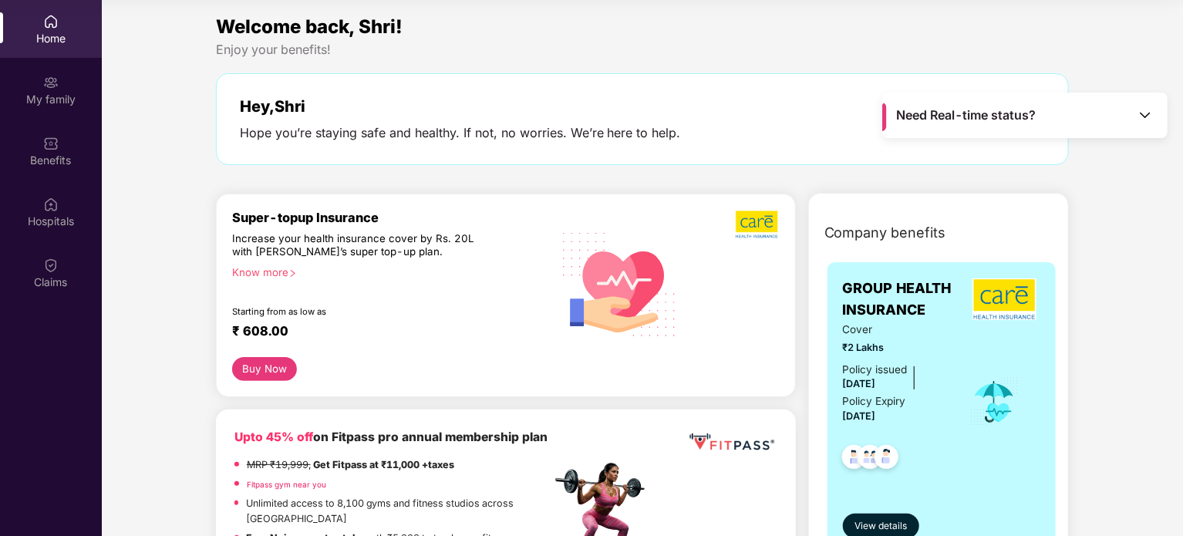
click at [295, 243] on div "Increase your health insurance cover by Rs. 20L with [PERSON_NAME]’s super top-…" at bounding box center [358, 246] width 253 height 28
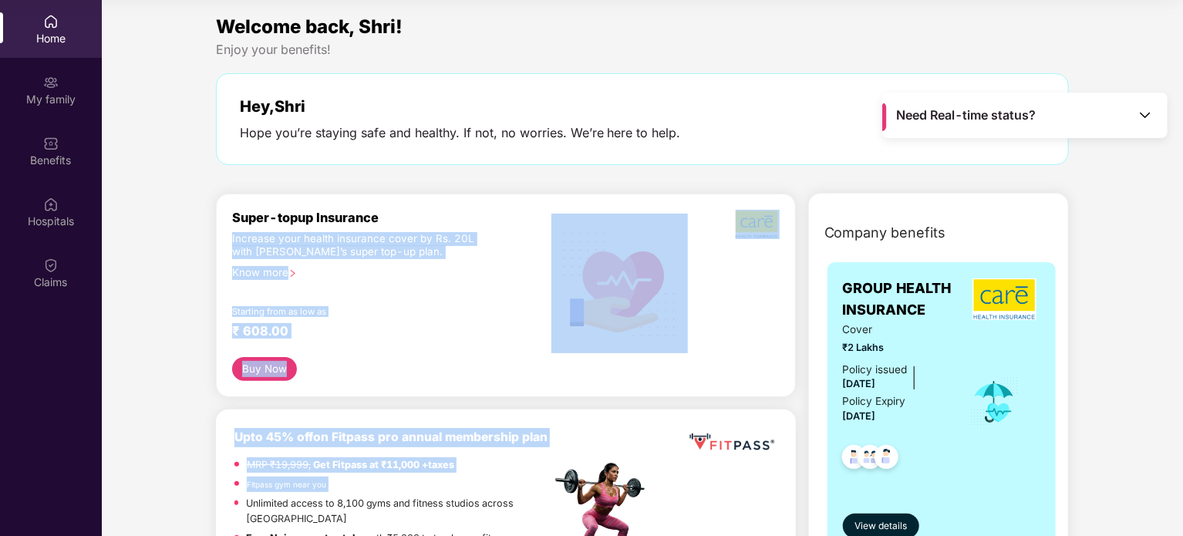
drag, startPoint x: 295, startPoint y: 243, endPoint x: 365, endPoint y: 487, distance: 254.3
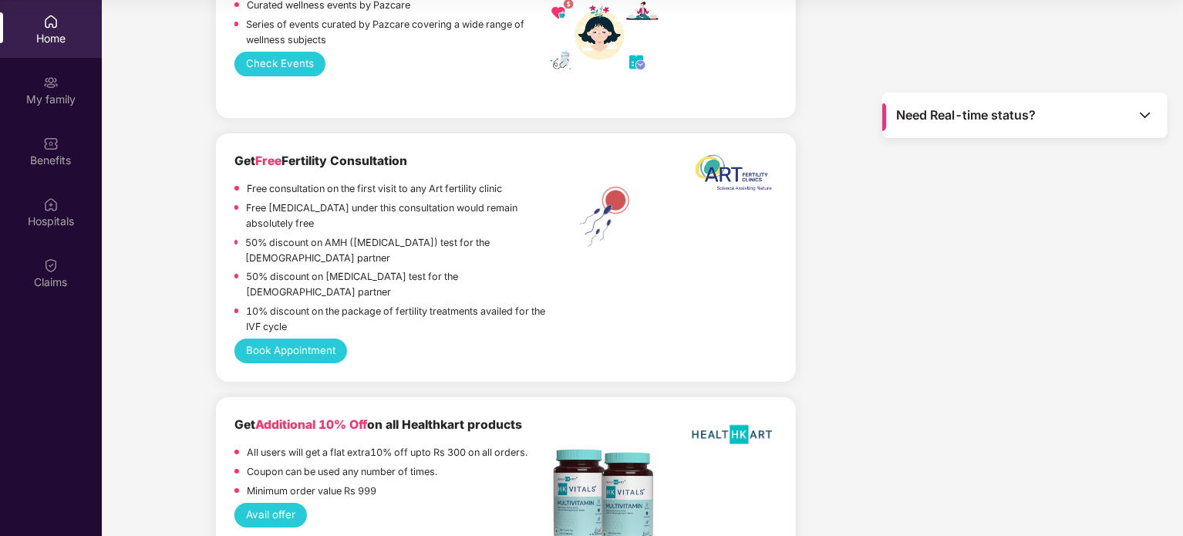
scroll to position [2853, 0]
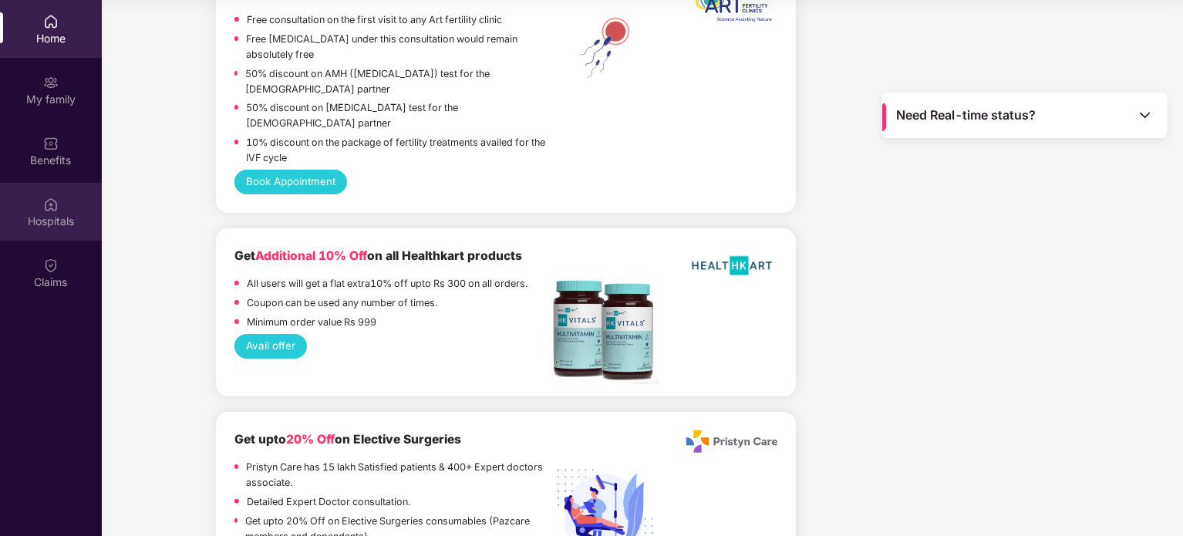
click at [72, 220] on div "Hospitals" at bounding box center [51, 221] width 102 height 15
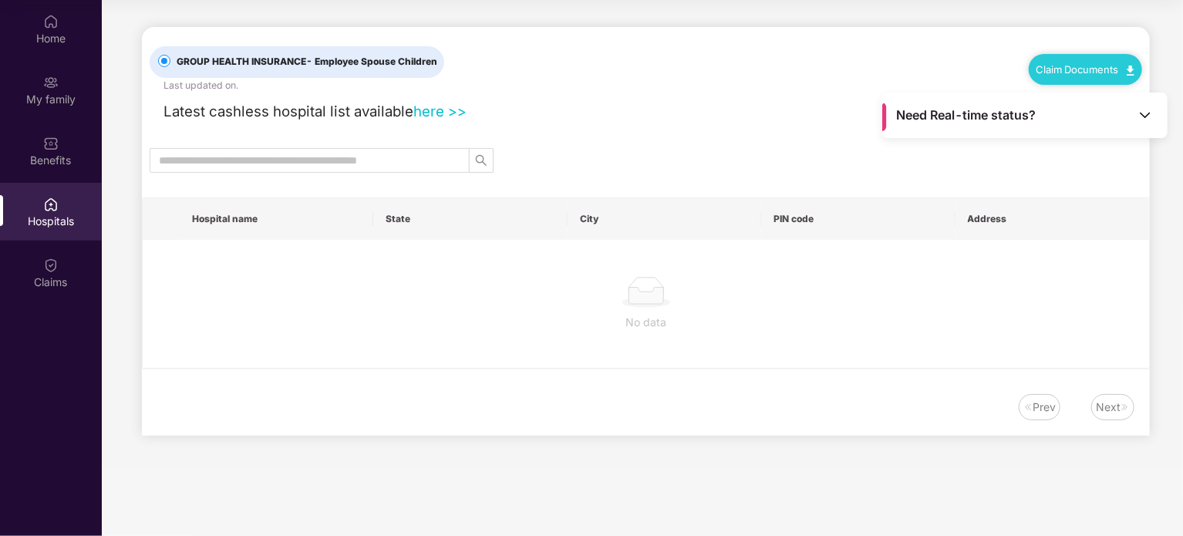
scroll to position [0, 0]
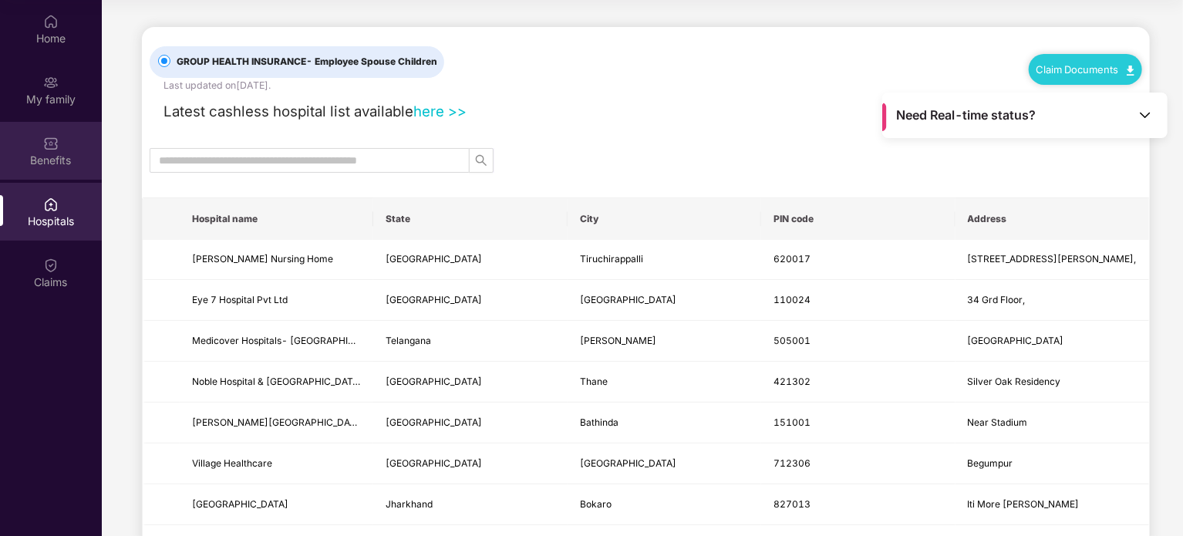
click at [50, 160] on div "Benefits" at bounding box center [51, 160] width 102 height 15
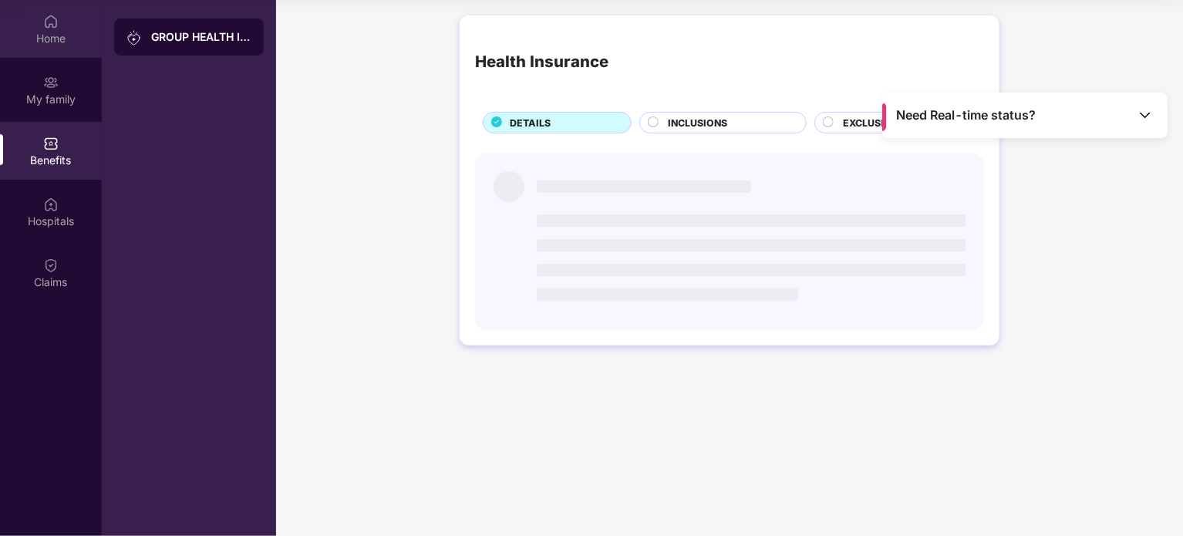
click at [70, 40] on div "Home" at bounding box center [51, 38] width 102 height 15
